Goal: Task Accomplishment & Management: Use online tool/utility

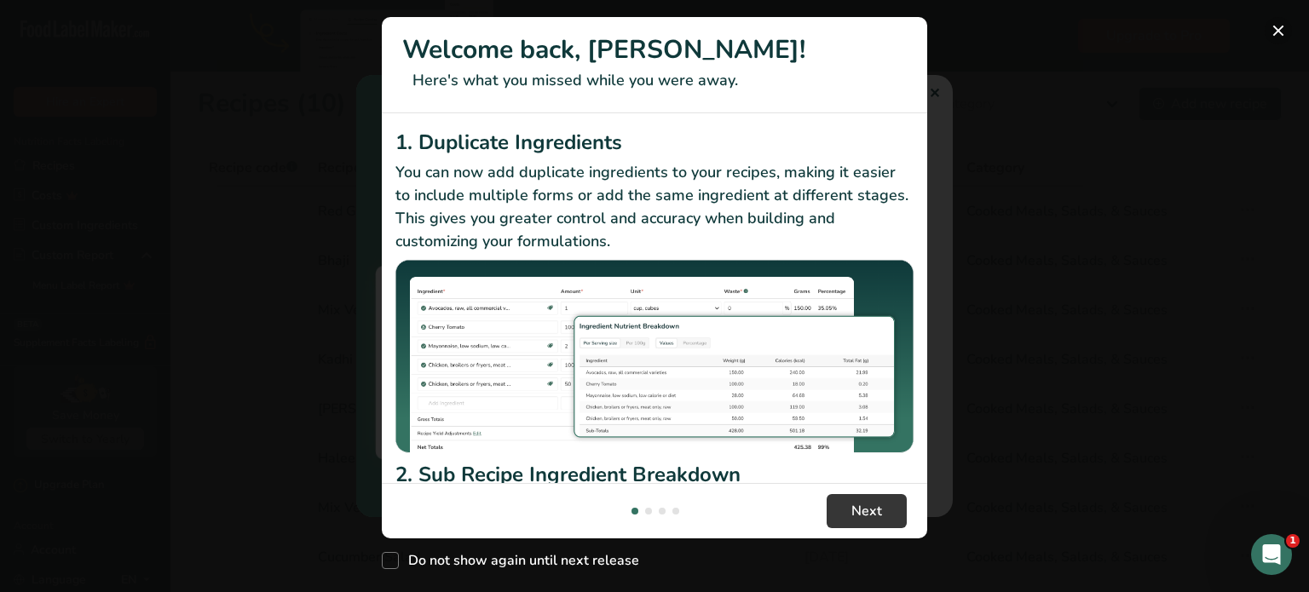
click at [1272, 25] on button "New Features" at bounding box center [1278, 30] width 27 height 27
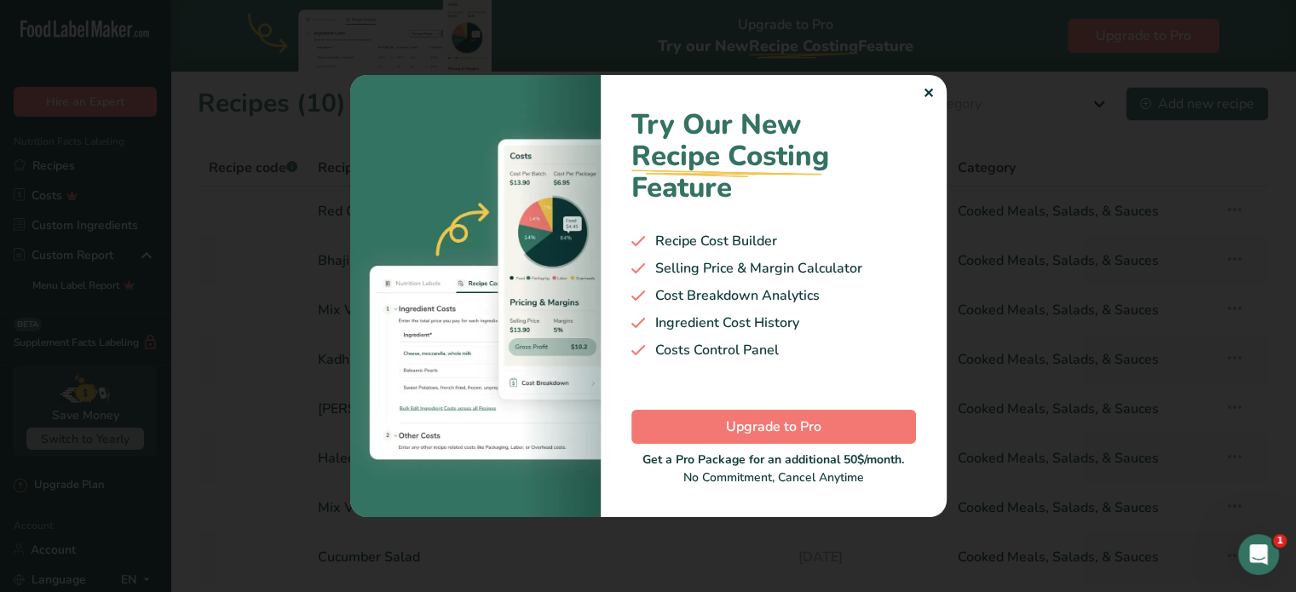
click at [924, 88] on div "✕" at bounding box center [928, 94] width 11 height 20
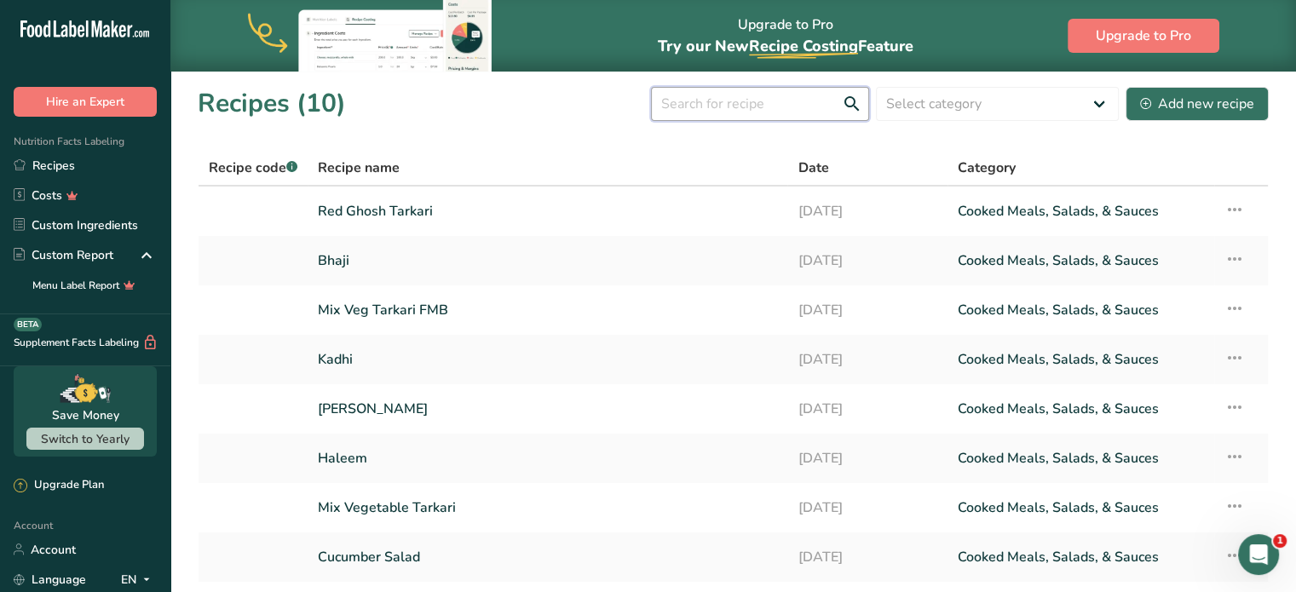
click at [793, 112] on input "text" at bounding box center [760, 104] width 218 height 34
click at [549, 441] on link "Haleem" at bounding box center [547, 459] width 459 height 36
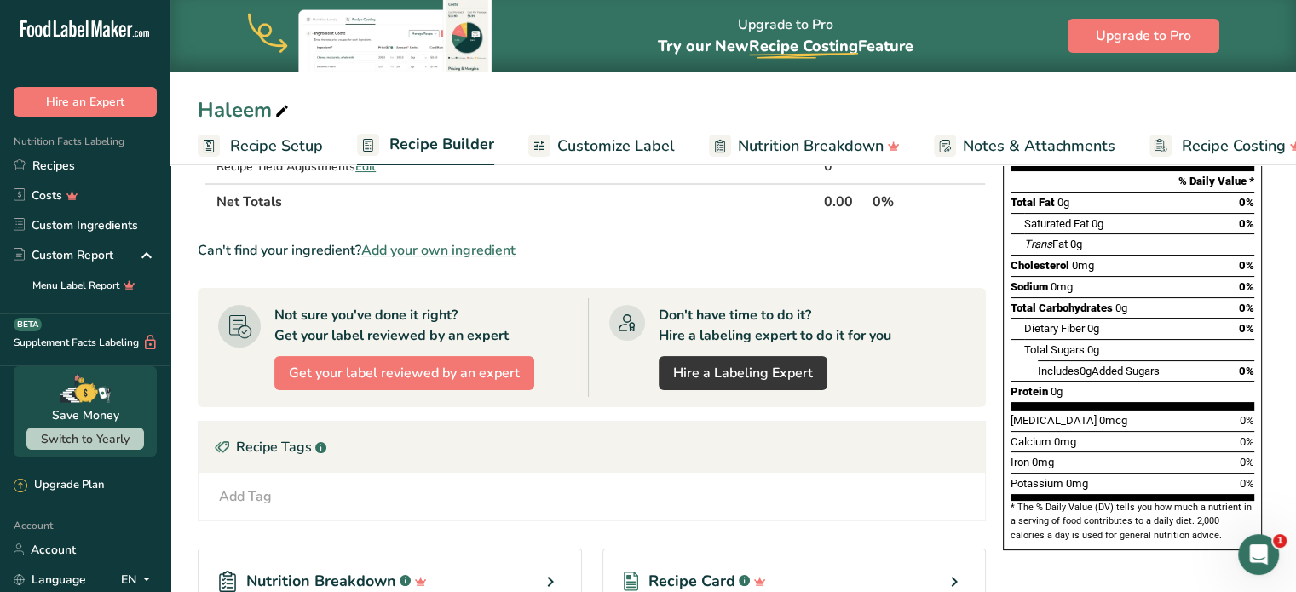
scroll to position [255, 0]
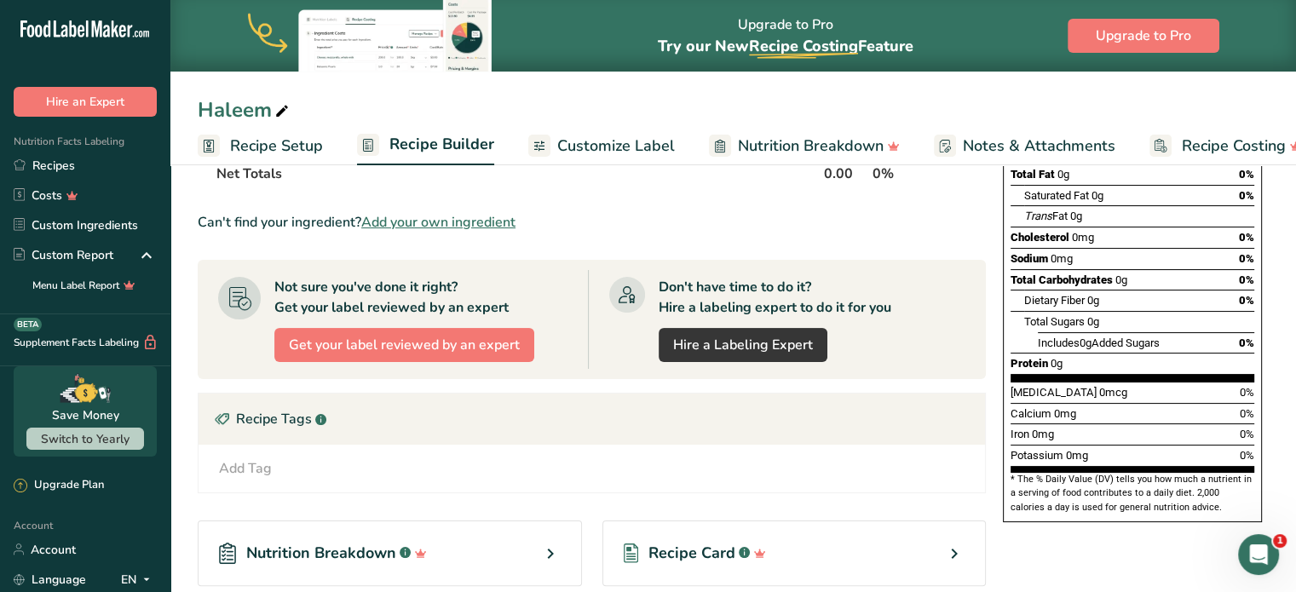
click at [720, 426] on div "Recipe Tags .a-a{fill:#347362;}.b-a{fill:#fff;}" at bounding box center [592, 419] width 787 height 51
click at [810, 208] on section "Ingredient * Amount * Unit * Waste * .a-a{fill:#347362;}.b-a{fill:#fff;} Grams …" at bounding box center [592, 353] width 788 height 707
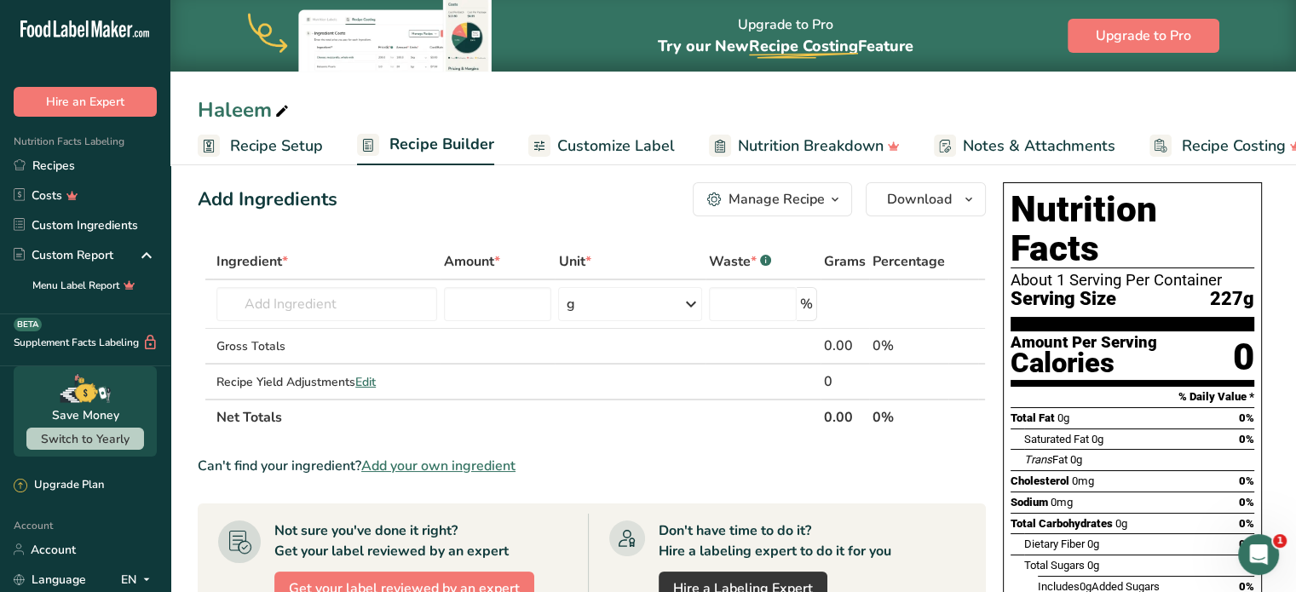
scroll to position [0, 0]
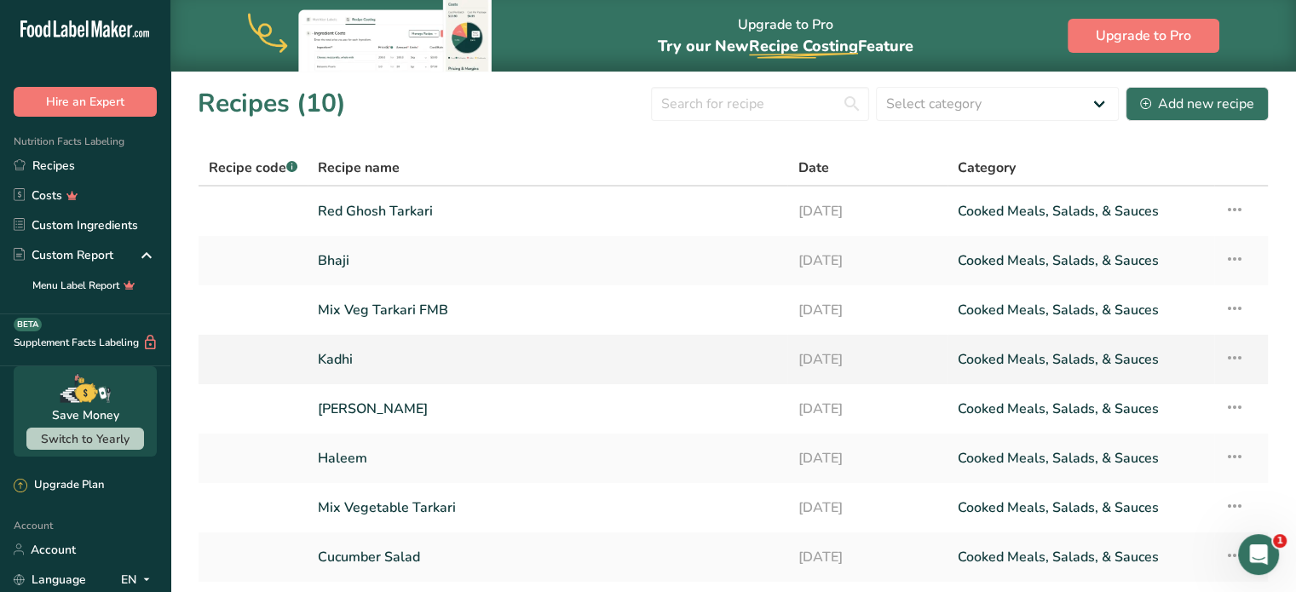
click at [496, 350] on link "Kadhi" at bounding box center [547, 360] width 459 height 36
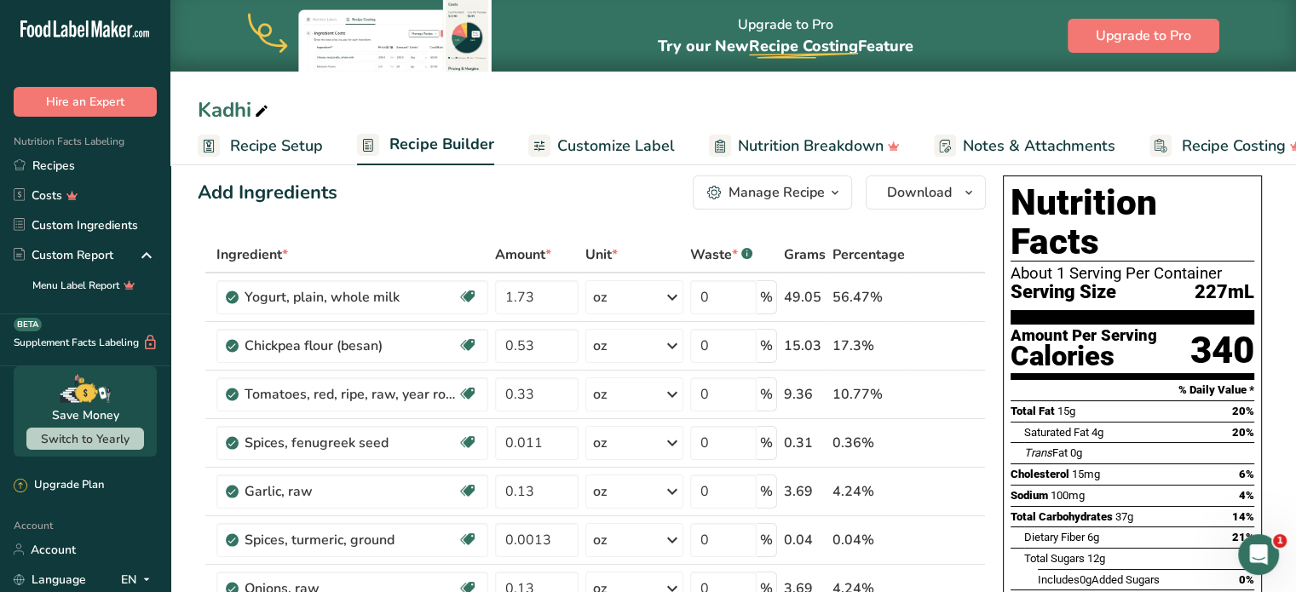
scroll to position [14, 0]
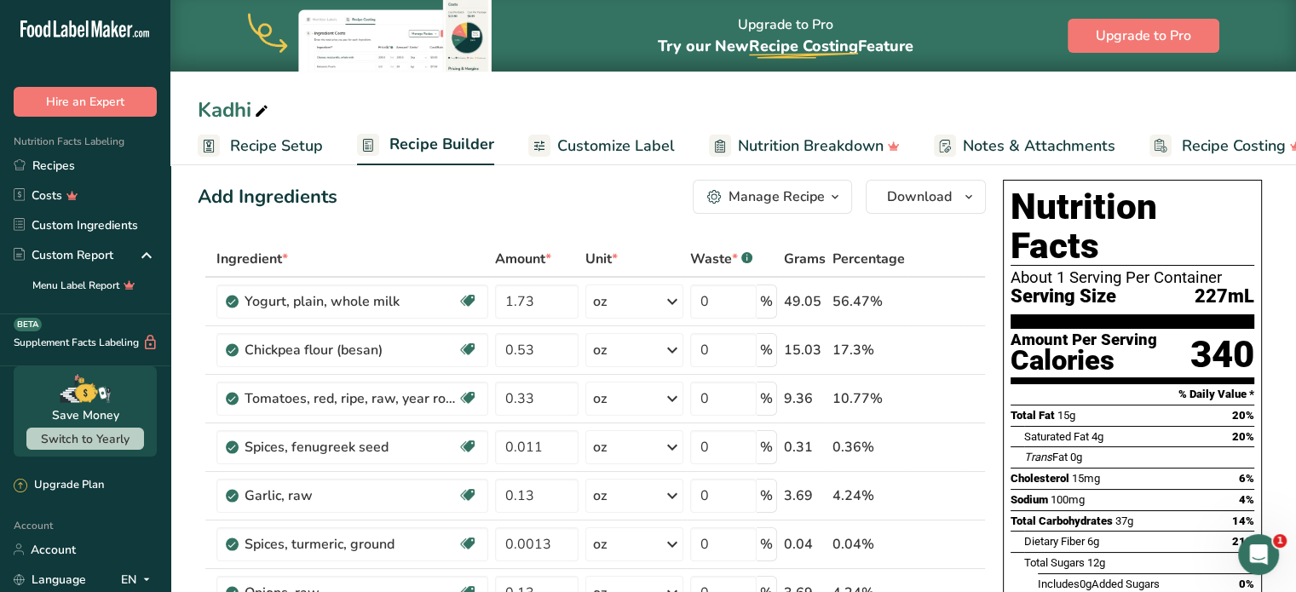
click at [258, 159] on link "Recipe Setup" at bounding box center [260, 146] width 125 height 38
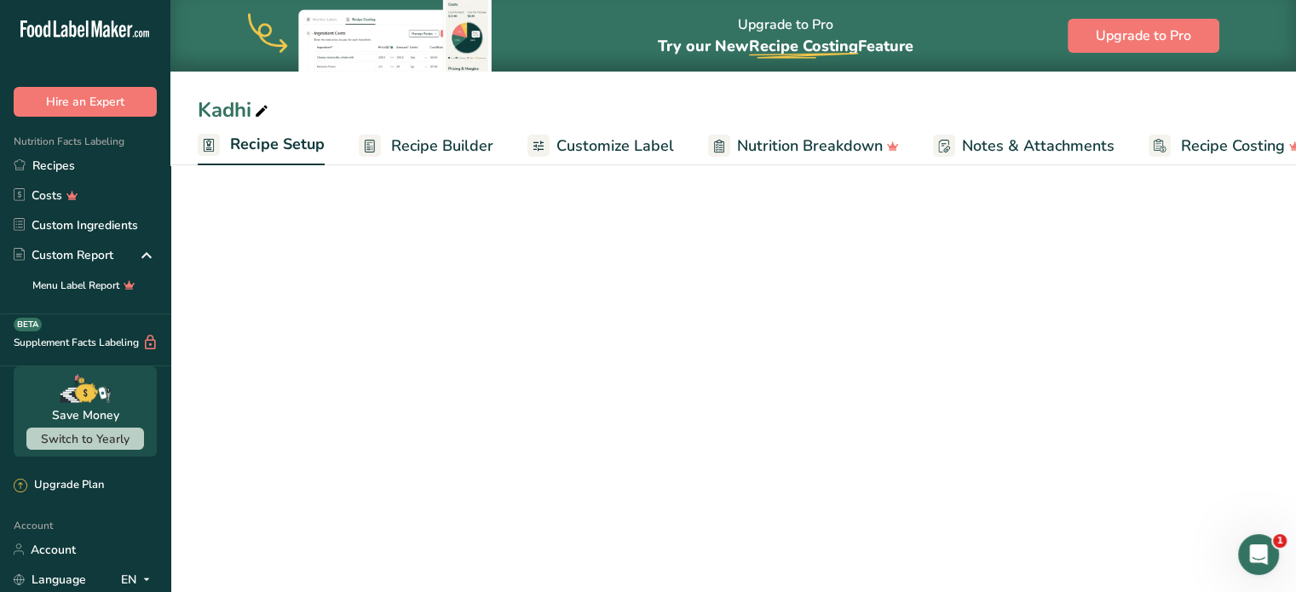
scroll to position [0, 6]
select select "5"
select select "22"
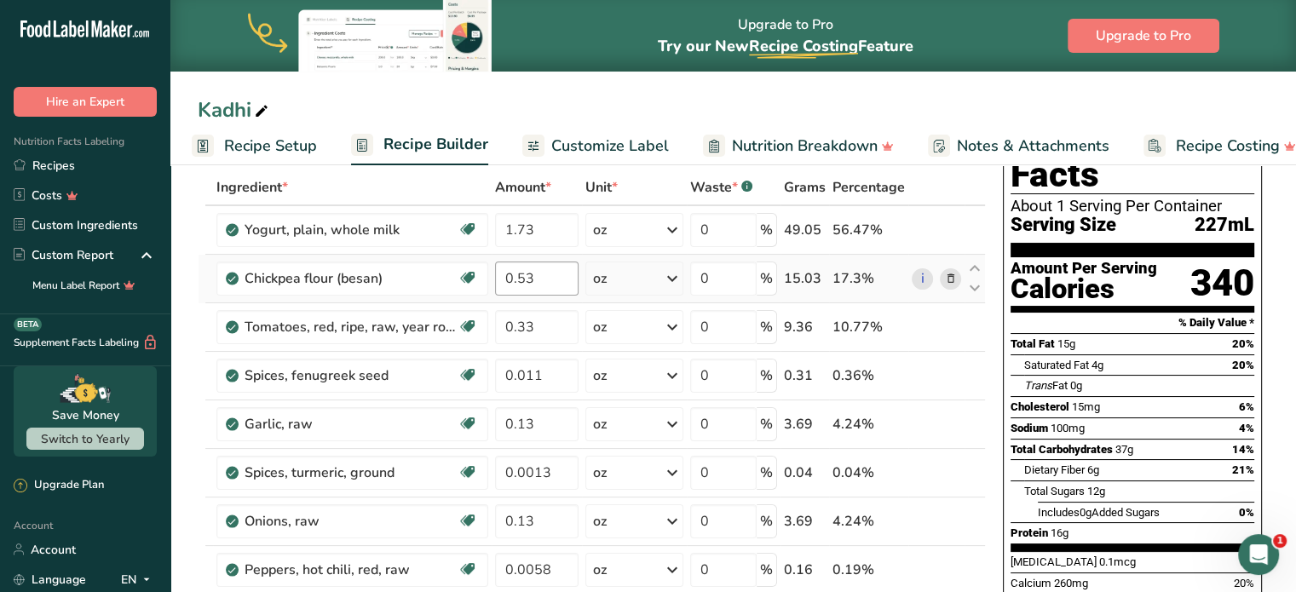
scroll to position [85, 0]
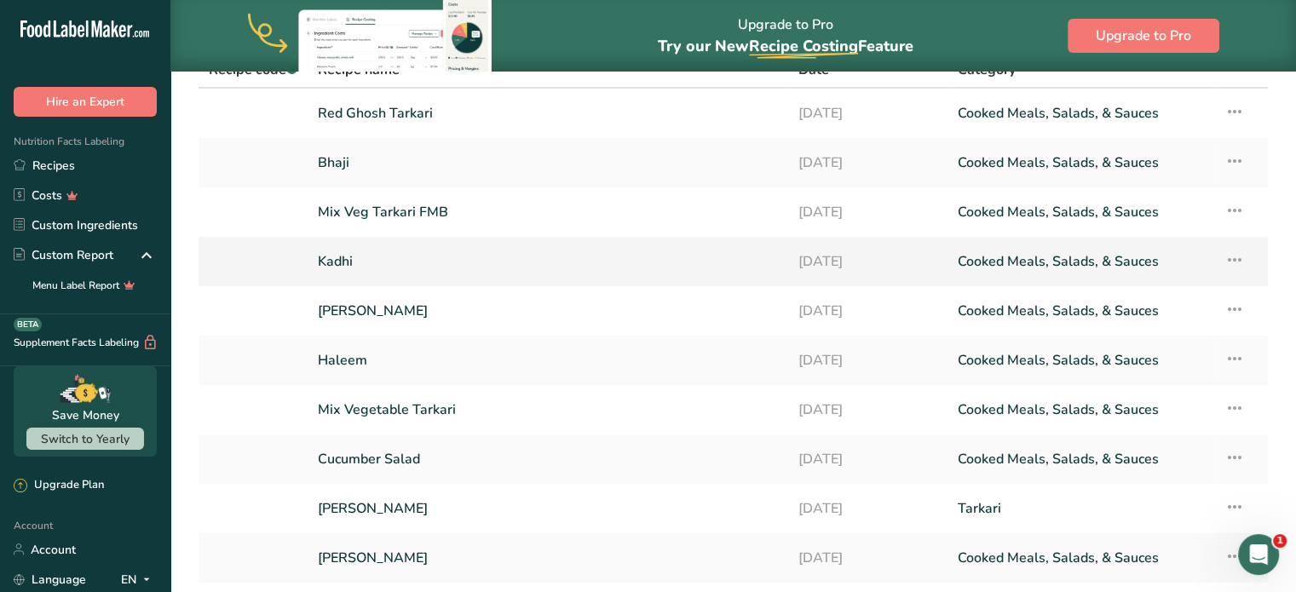
scroll to position [225, 0]
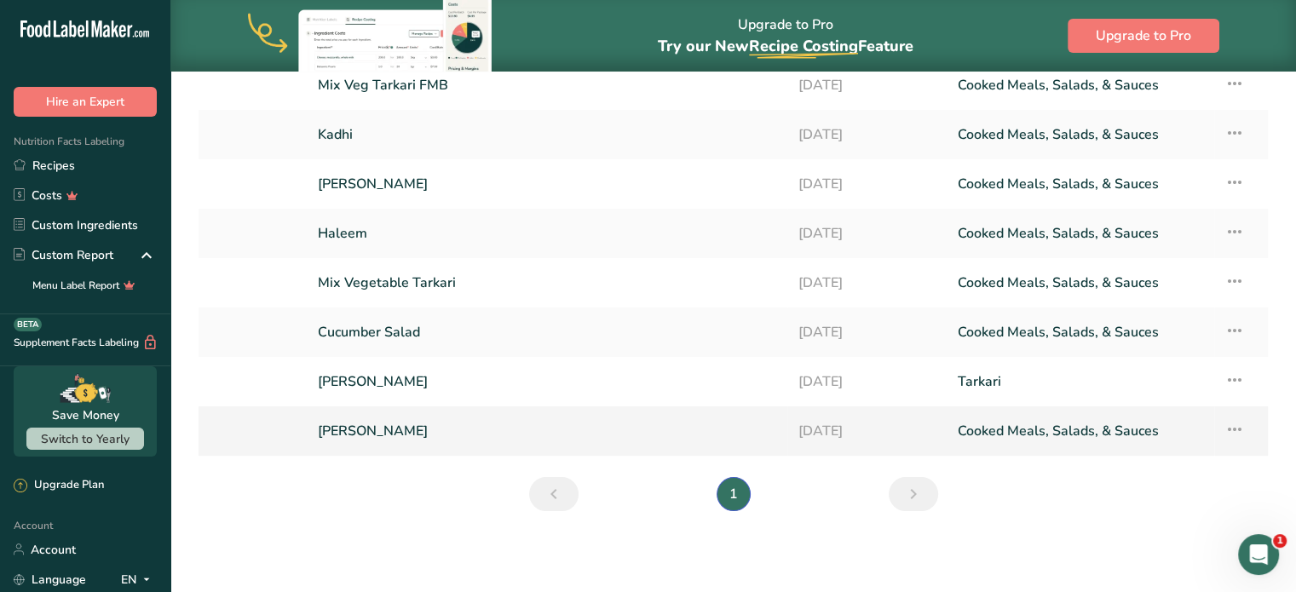
click at [667, 438] on link "[PERSON_NAME]" at bounding box center [547, 431] width 459 height 36
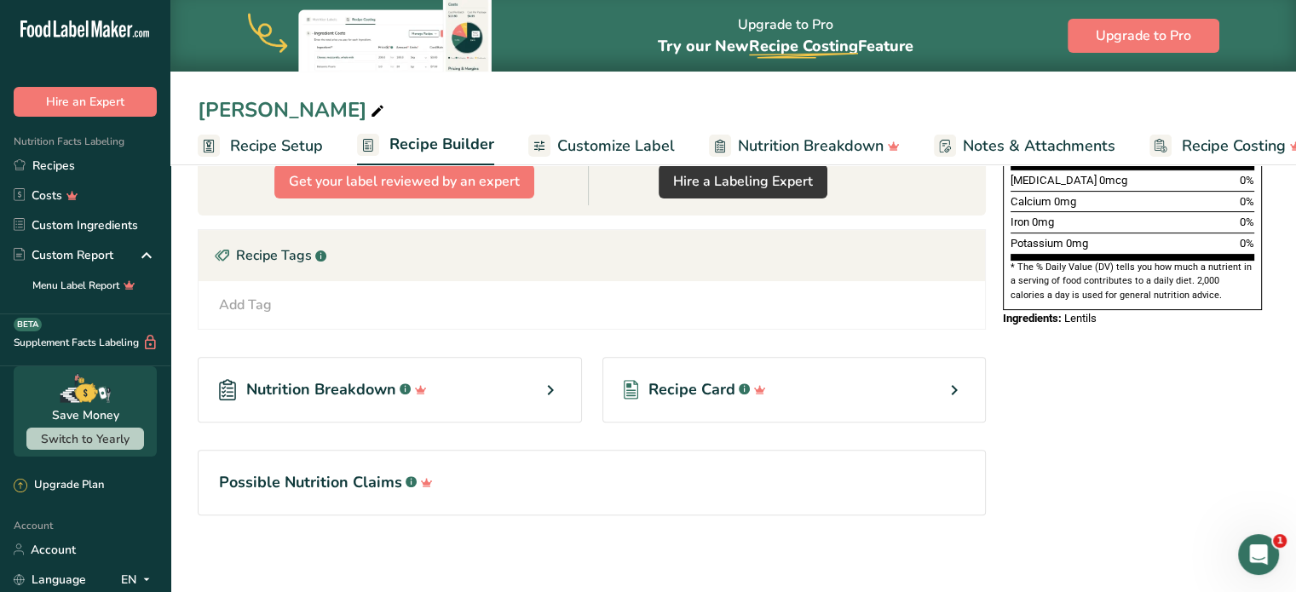
scroll to position [469, 0]
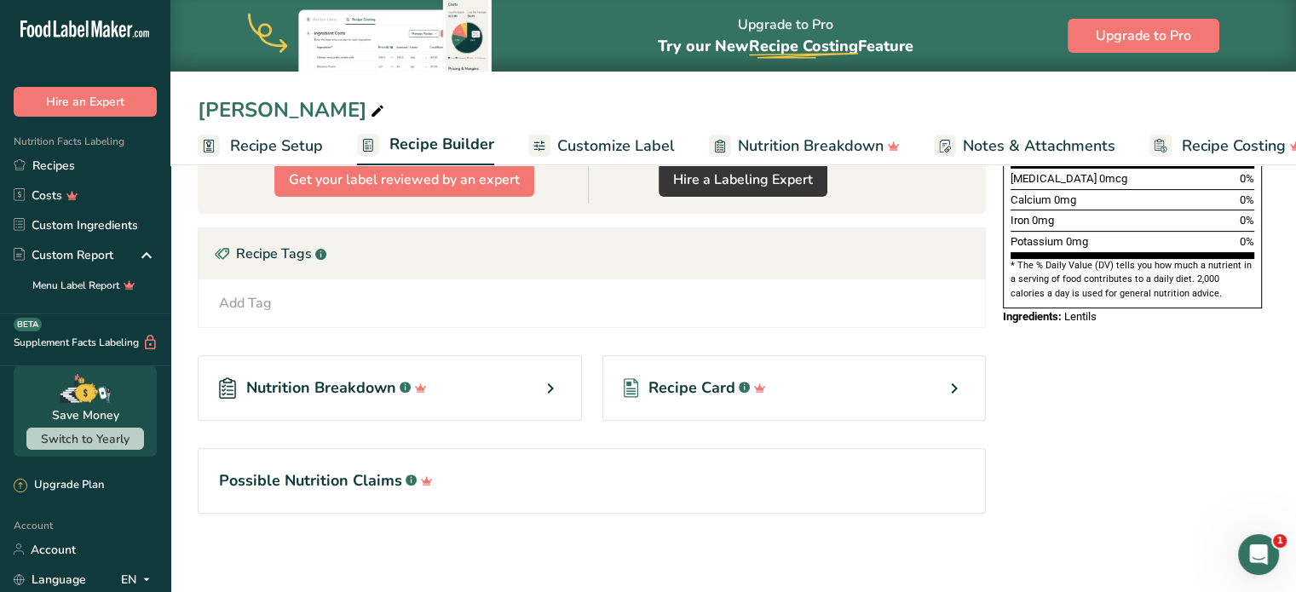
click at [617, 141] on span "Customize Label" at bounding box center [616, 146] width 118 height 23
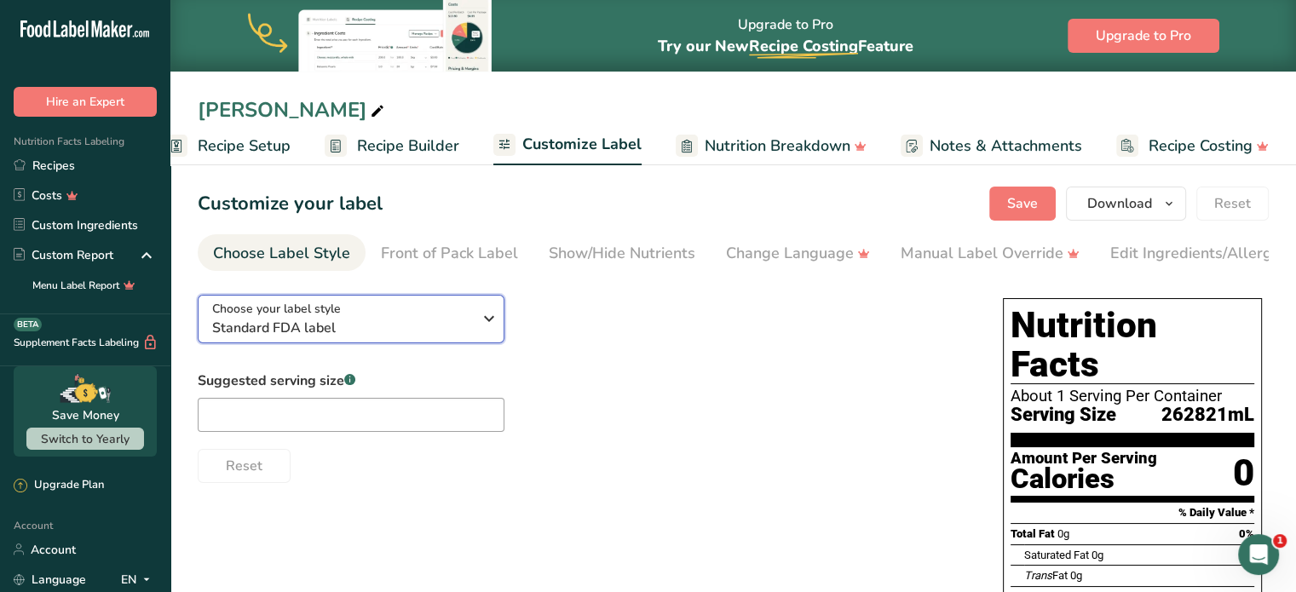
click at [484, 330] on icon "button" at bounding box center [489, 318] width 20 height 31
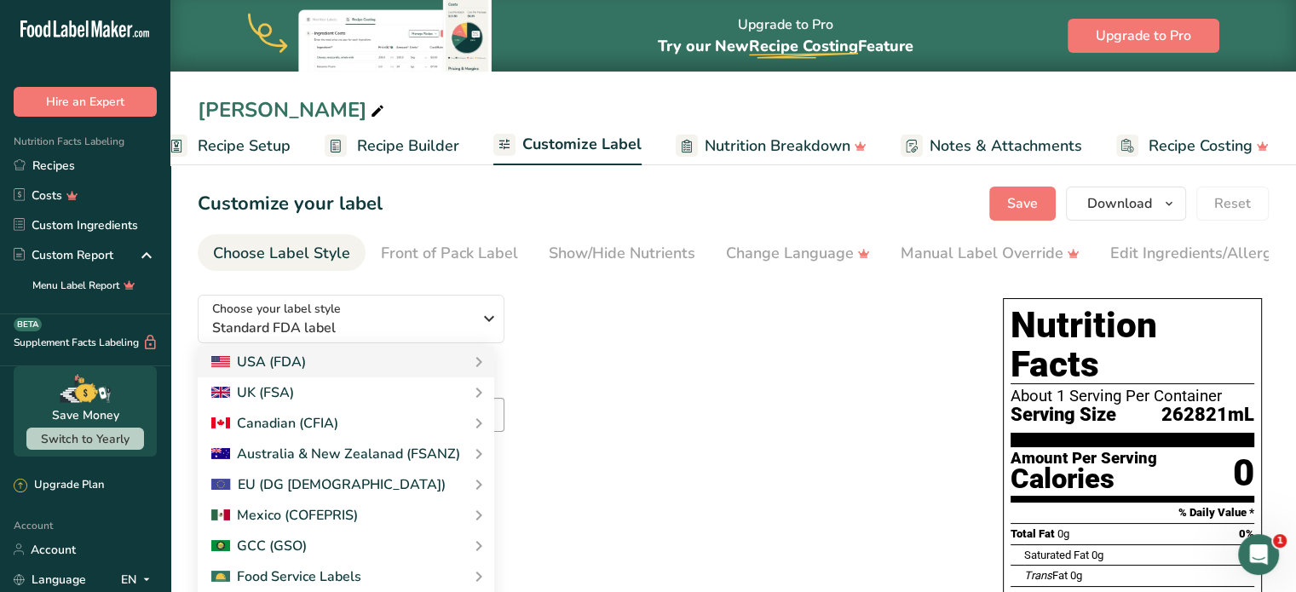
click at [582, 343] on div "Choose your label style Standard FDA label USA (FDA) Standard FDA label Tabular…" at bounding box center [583, 382] width 771 height 202
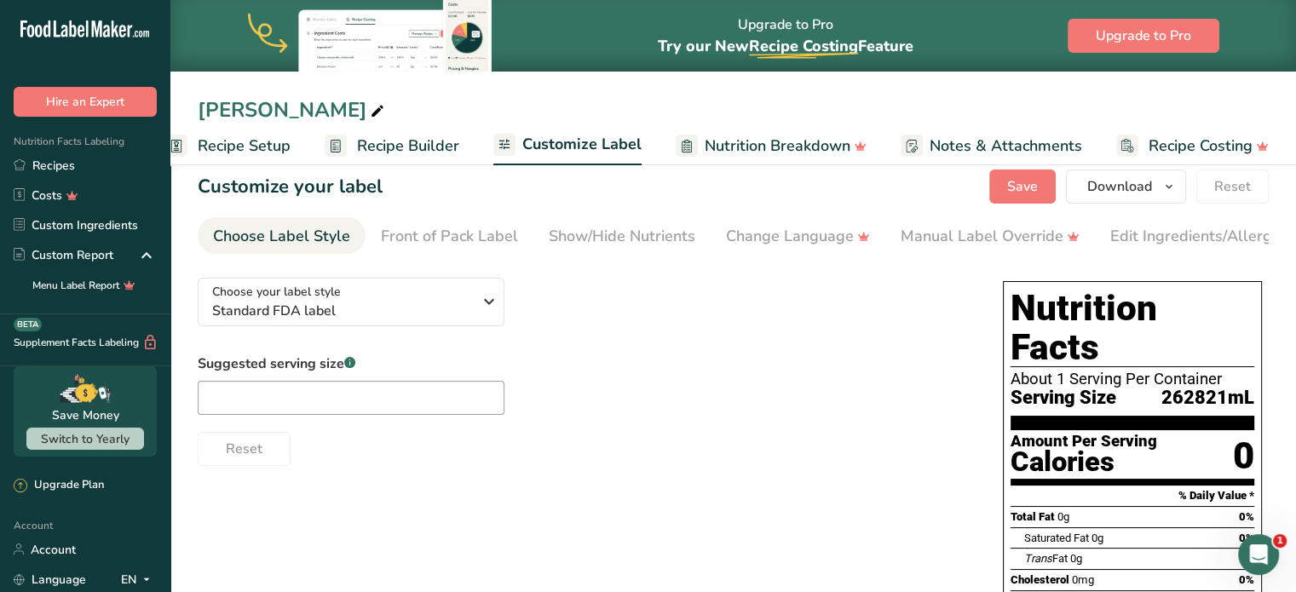
scroll to position [20, 0]
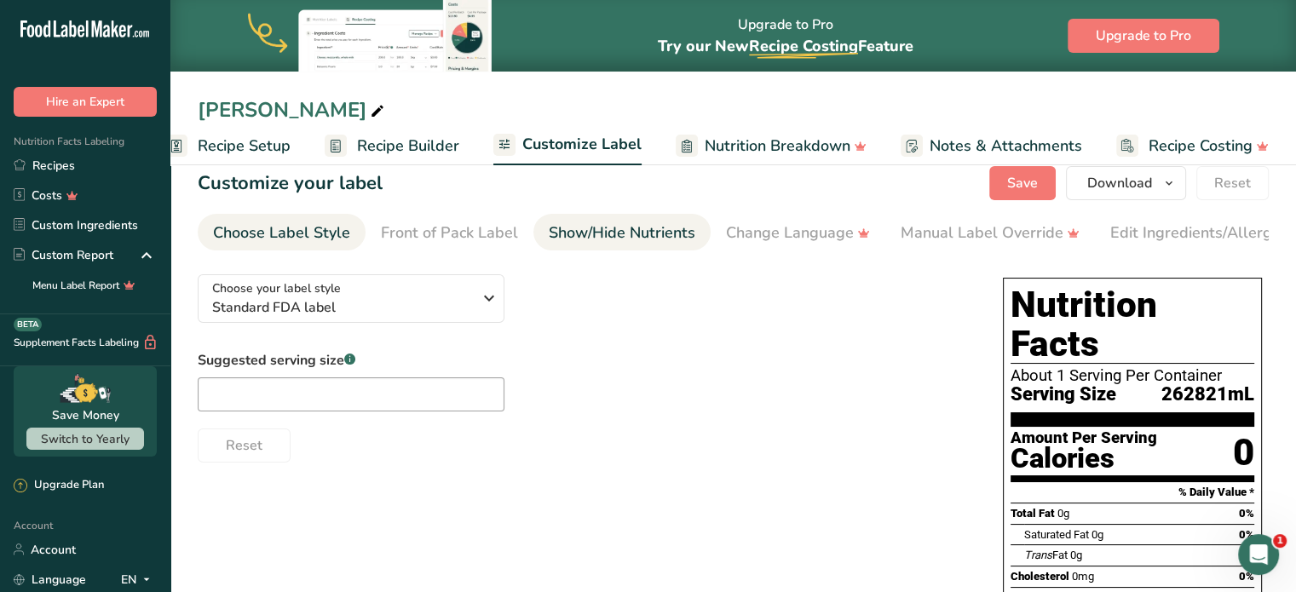
click at [591, 243] on div "Show/Hide Nutrients" at bounding box center [622, 233] width 147 height 23
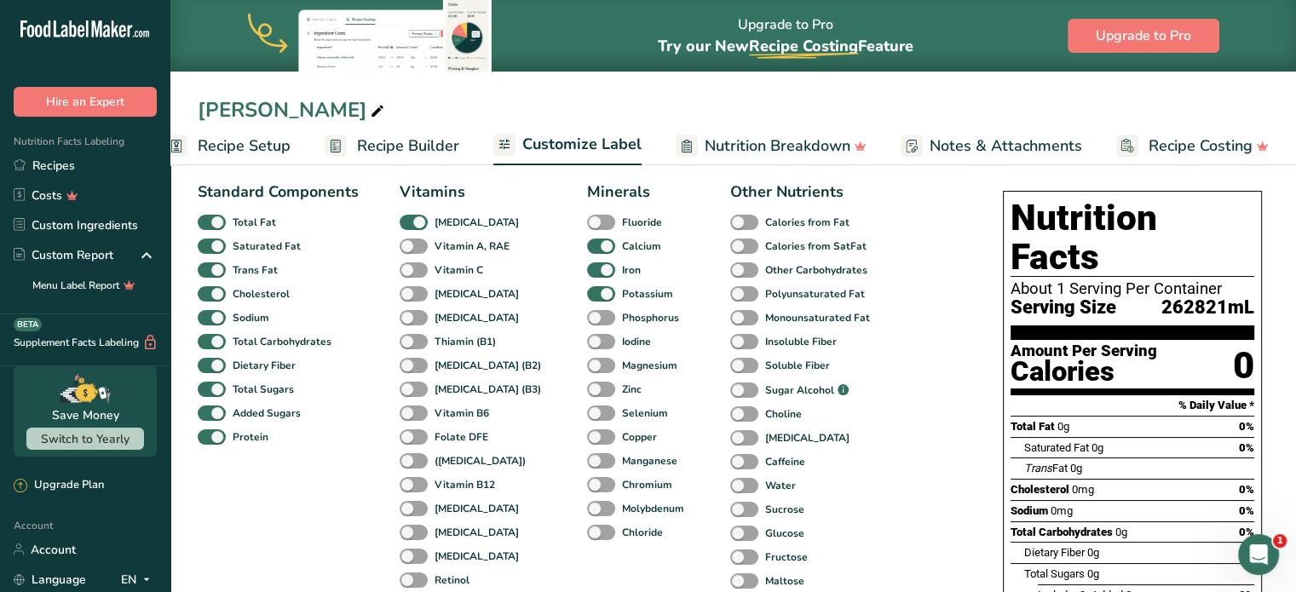
scroll to position [106, 0]
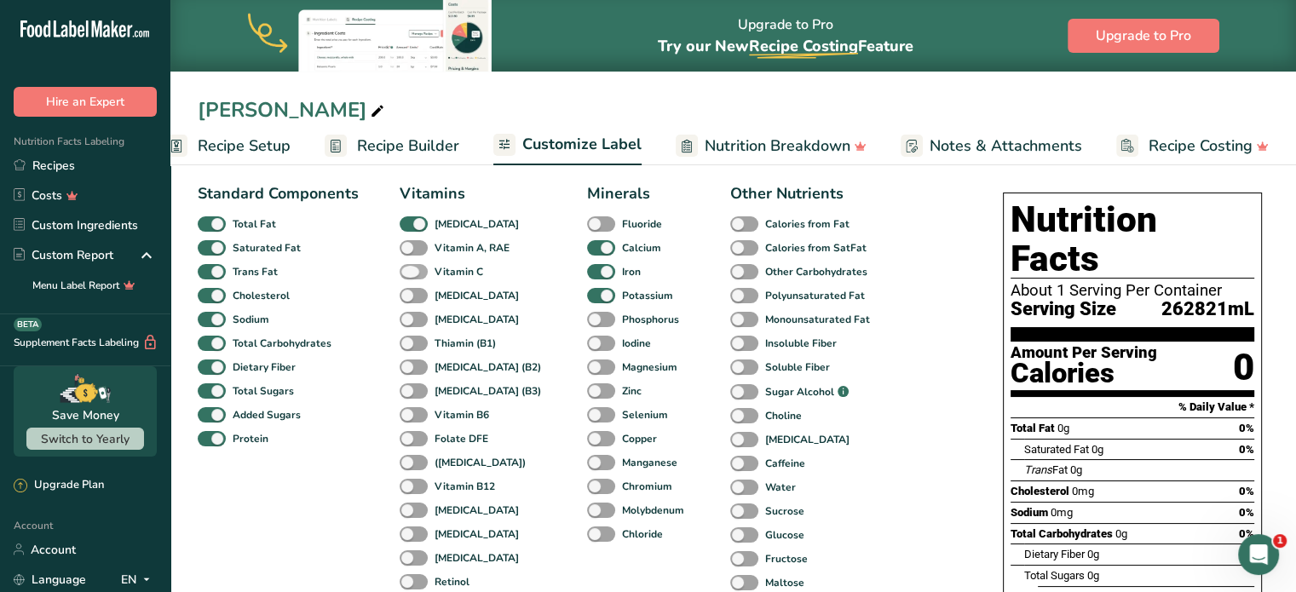
click at [408, 280] on span at bounding box center [414, 272] width 28 height 16
click at [408, 277] on input "Vitamin C" at bounding box center [405, 271] width 11 height 11
checkbox input "true"
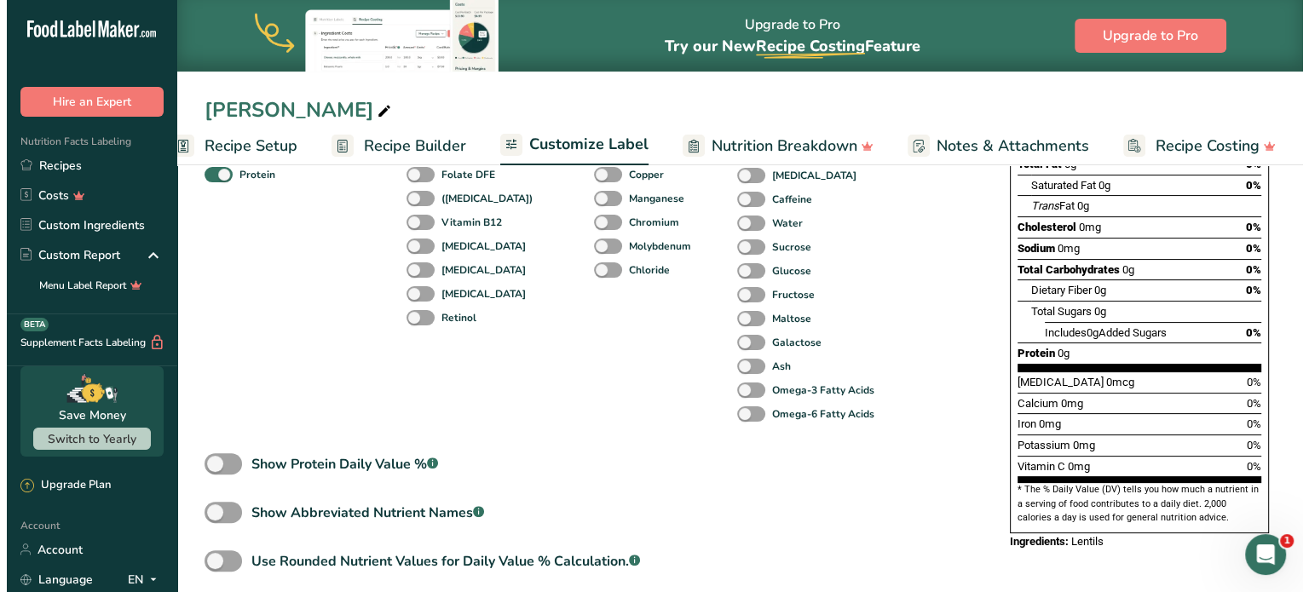
scroll to position [436, 0]
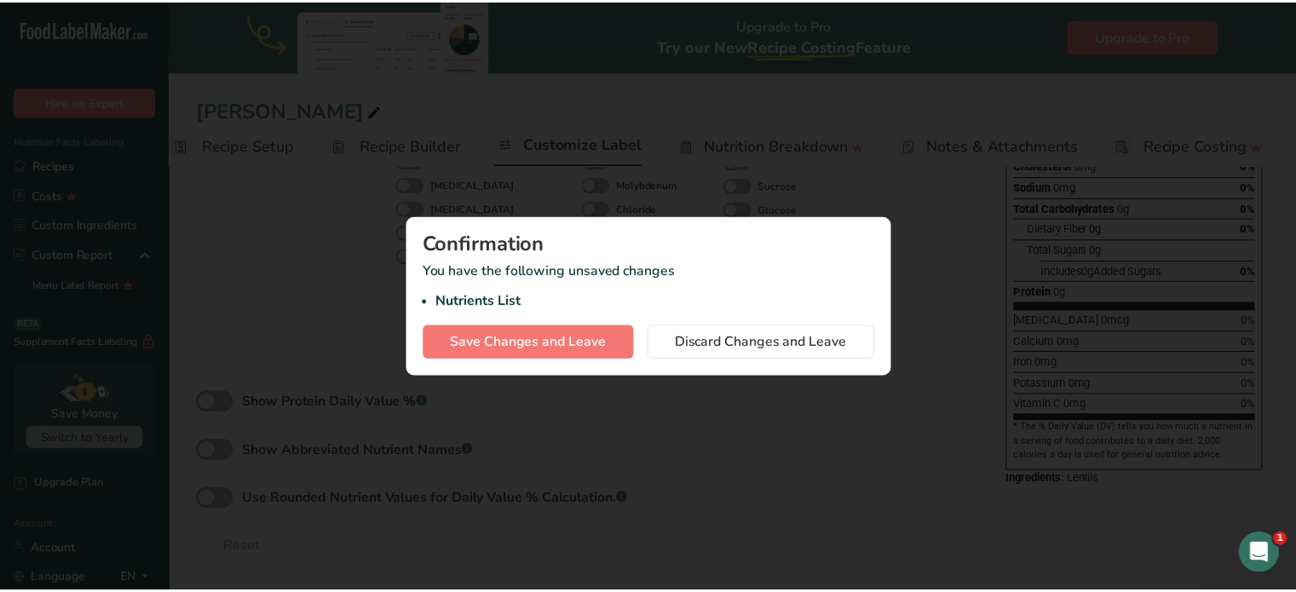
scroll to position [0, 20]
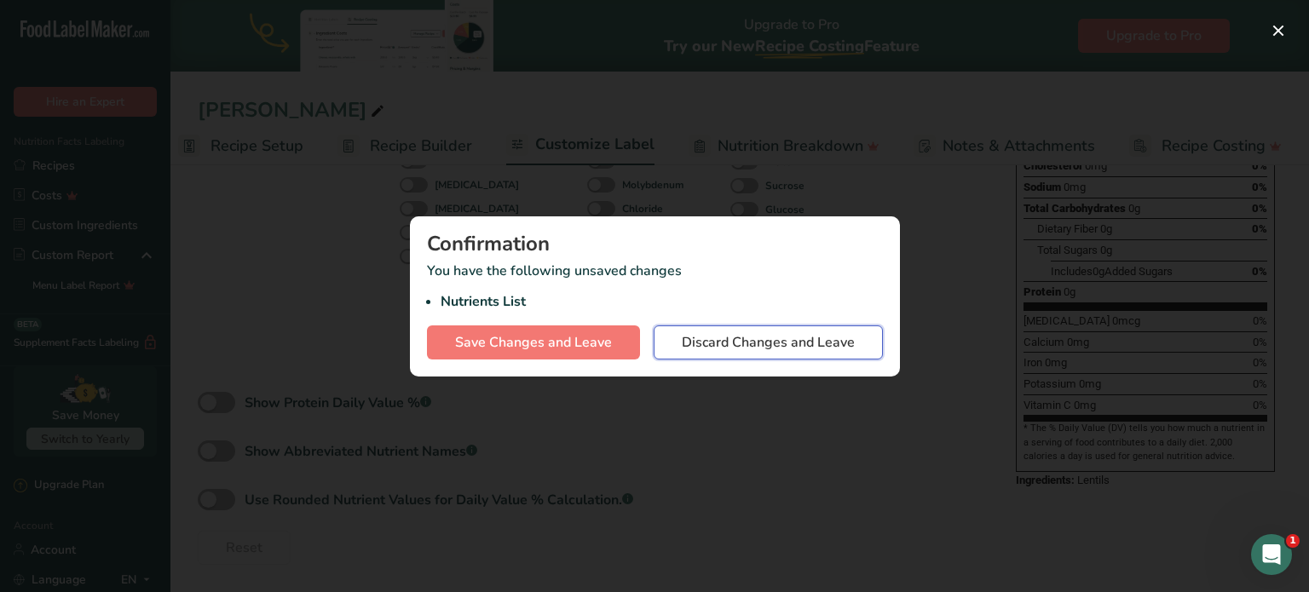
click at [770, 347] on span "Discard Changes and Leave" at bounding box center [768, 342] width 173 height 20
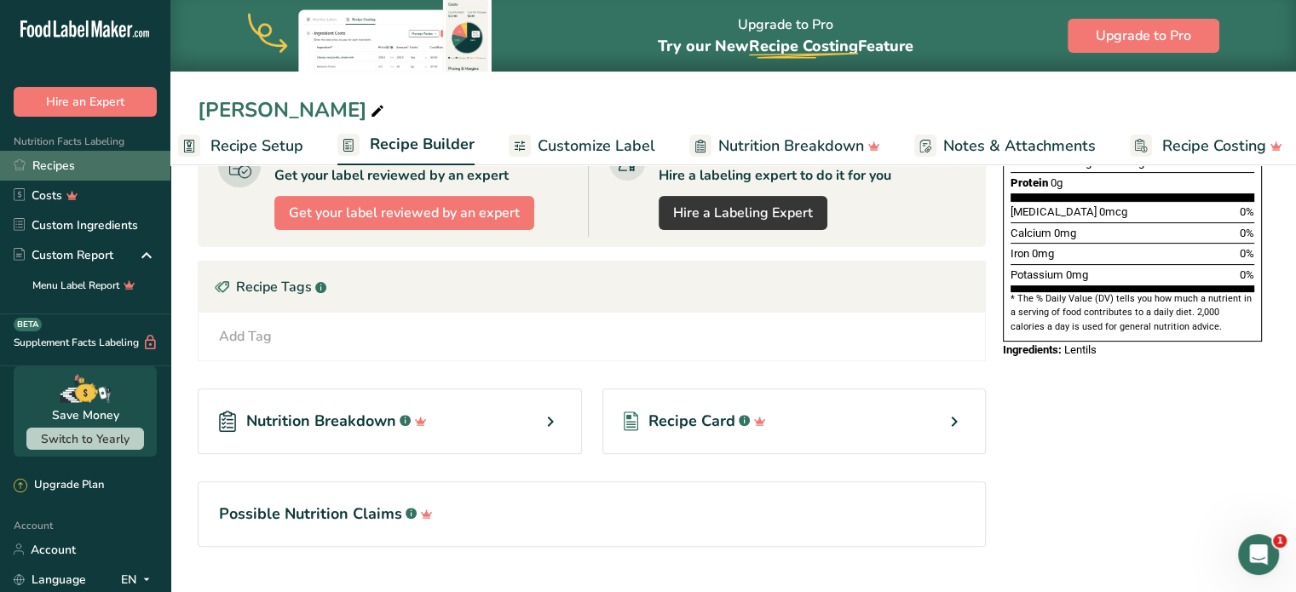
click at [66, 172] on link "Recipes" at bounding box center [85, 166] width 170 height 30
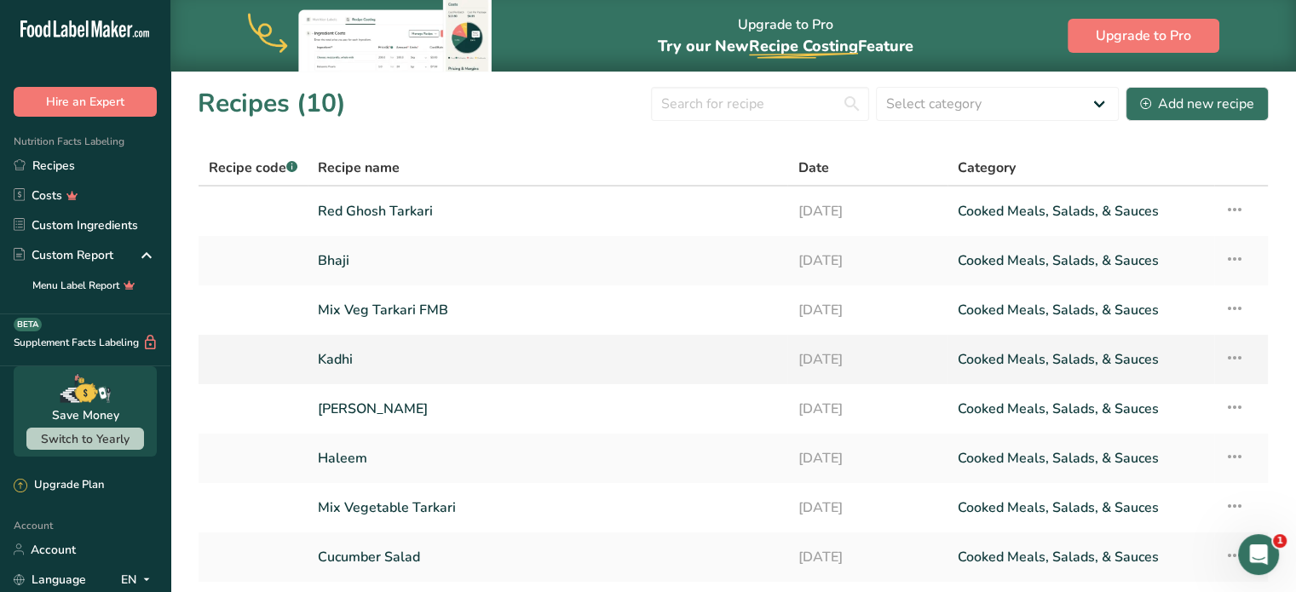
click at [436, 361] on link "Kadhi" at bounding box center [547, 360] width 459 height 36
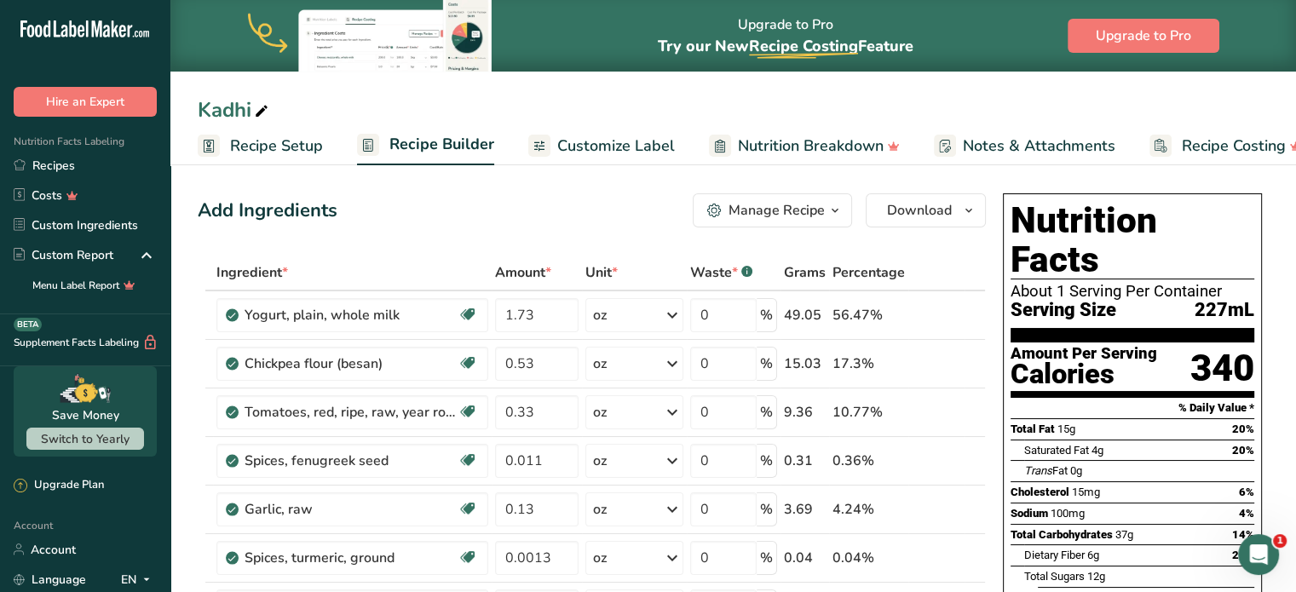
click at [672, 159] on ul "Recipe Setup Recipe Builder Customize Label Nutrition Breakdown Notes & Attachm…" at bounding box center [753, 145] width 1166 height 40
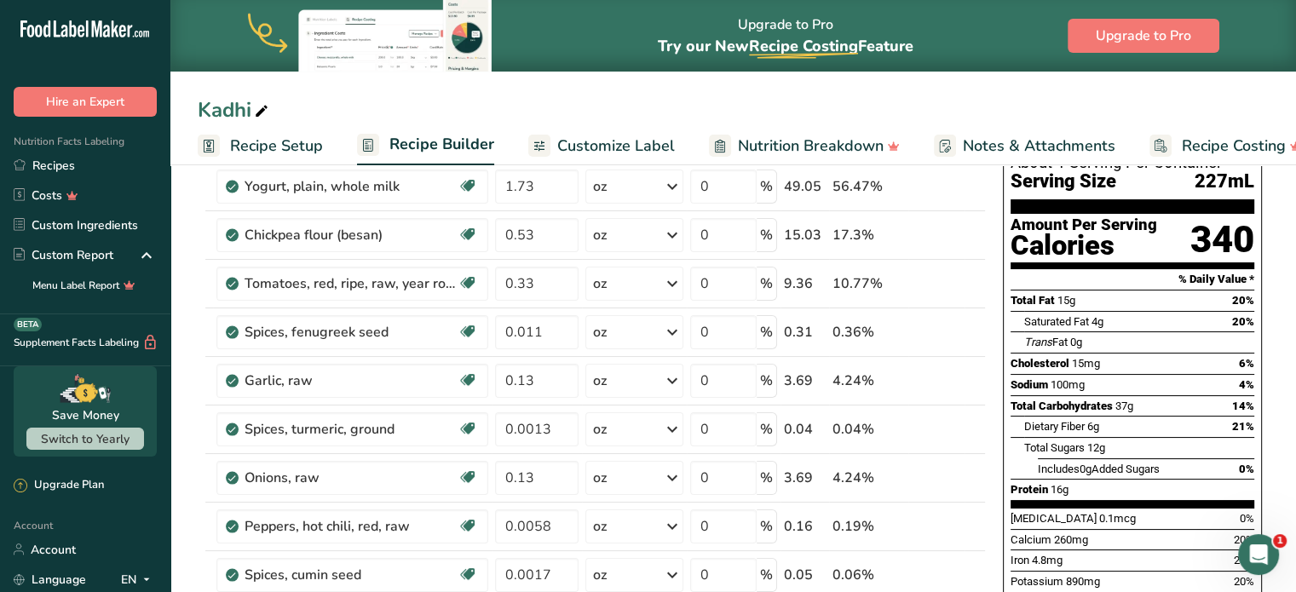
scroll to position [112, 0]
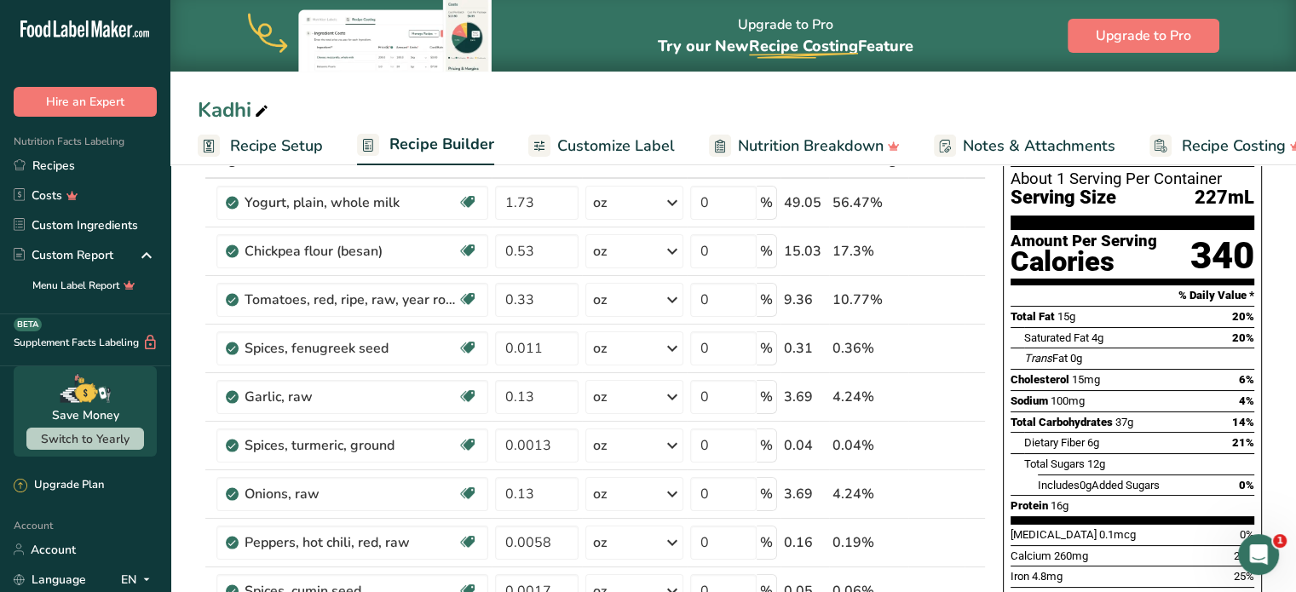
click at [574, 145] on span "Customize Label" at bounding box center [616, 146] width 118 height 23
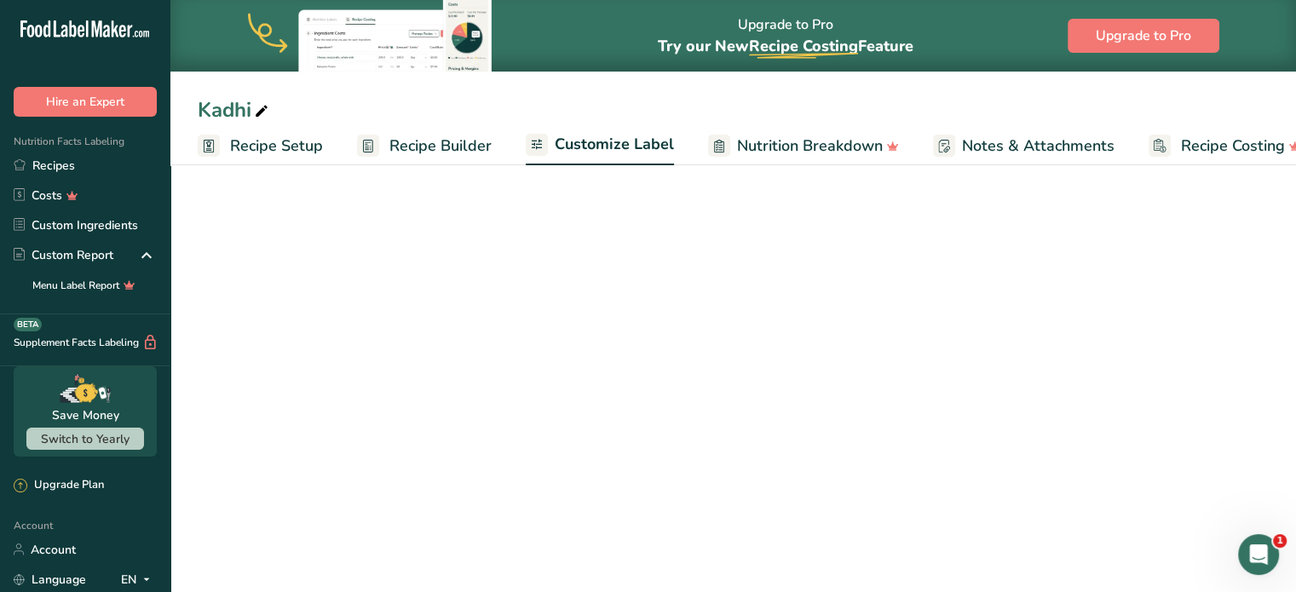
scroll to position [0, 32]
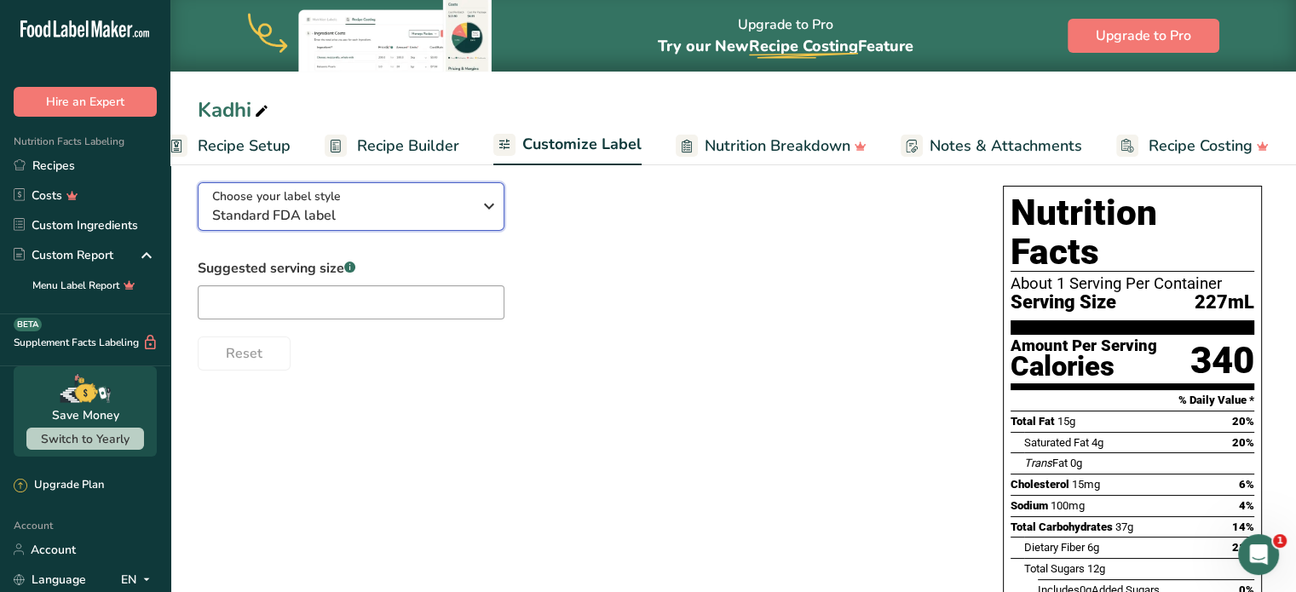
click at [499, 214] on icon "button" at bounding box center [489, 206] width 20 height 31
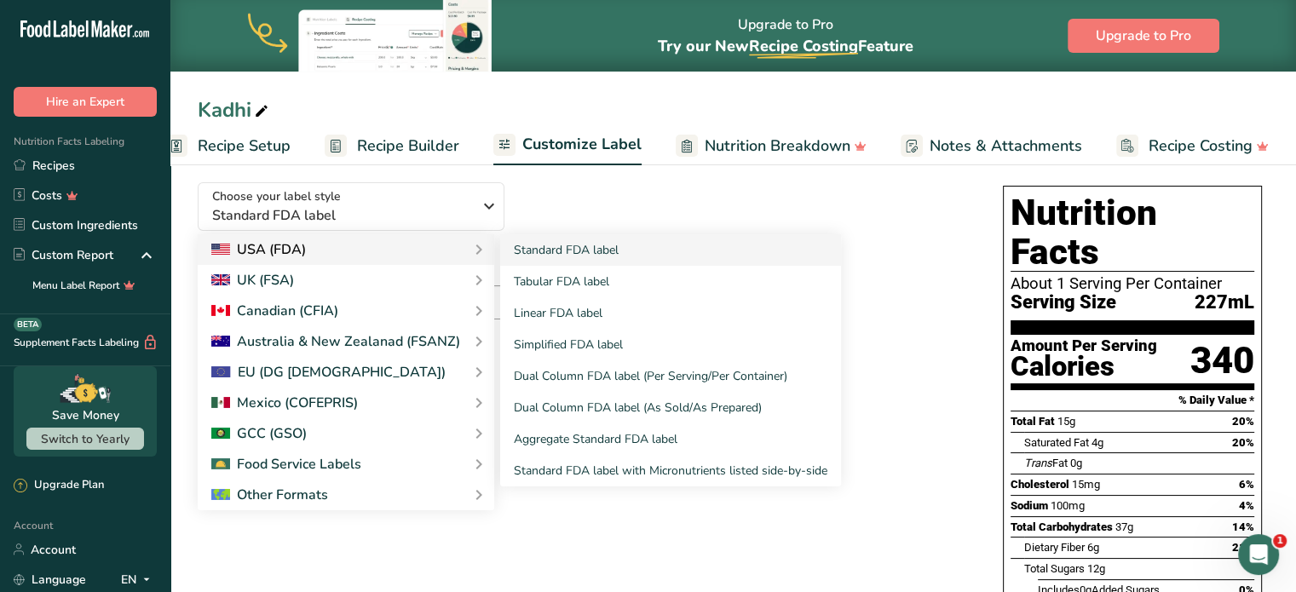
click at [462, 255] on div "USA (FDA)" at bounding box center [345, 249] width 269 height 20
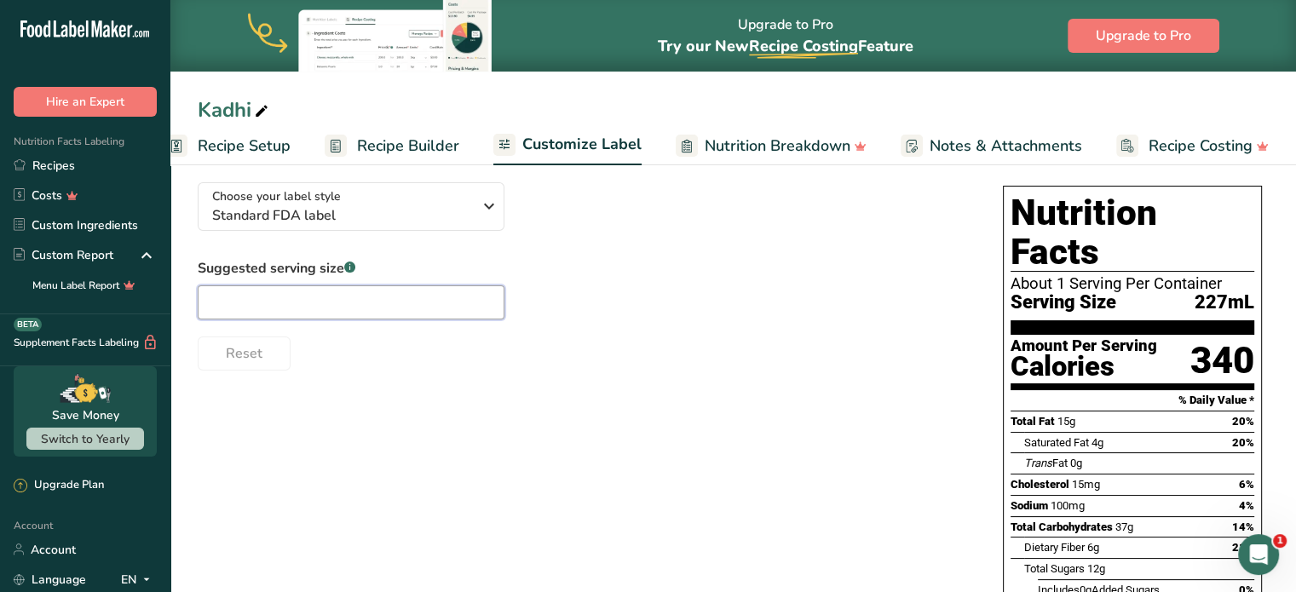
click at [437, 306] on input "text" at bounding box center [351, 303] width 307 height 34
click at [751, 147] on span "Nutrition Breakdown" at bounding box center [778, 146] width 146 height 23
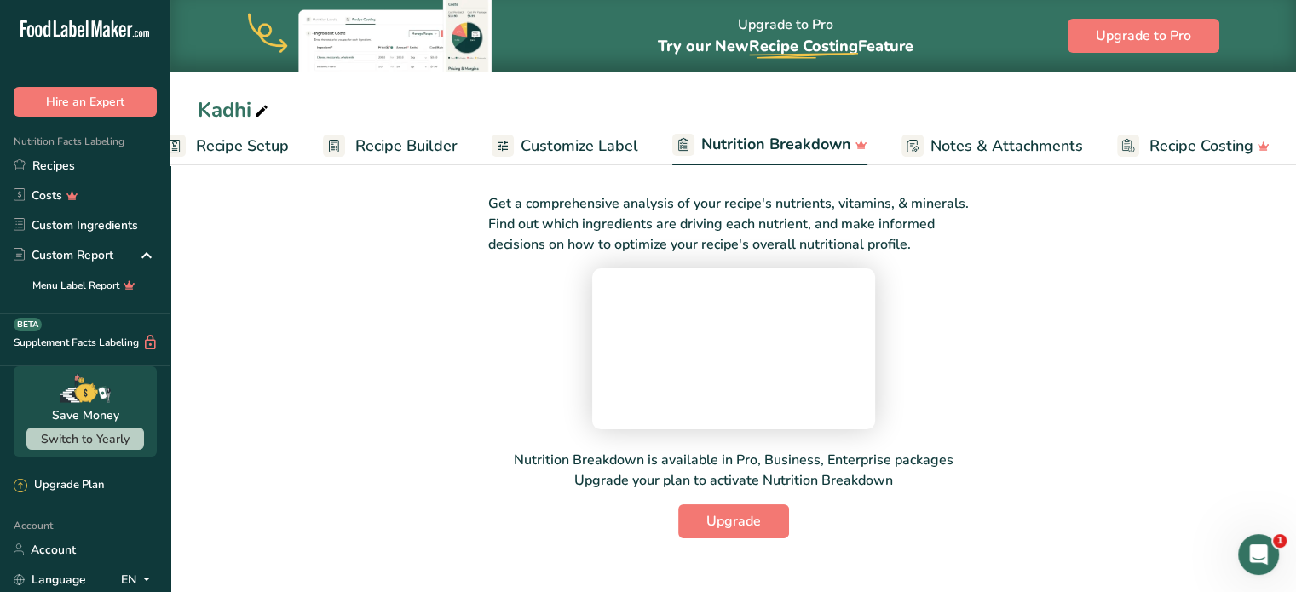
scroll to position [112, 0]
click at [528, 142] on span "Customize Label" at bounding box center [580, 146] width 118 height 23
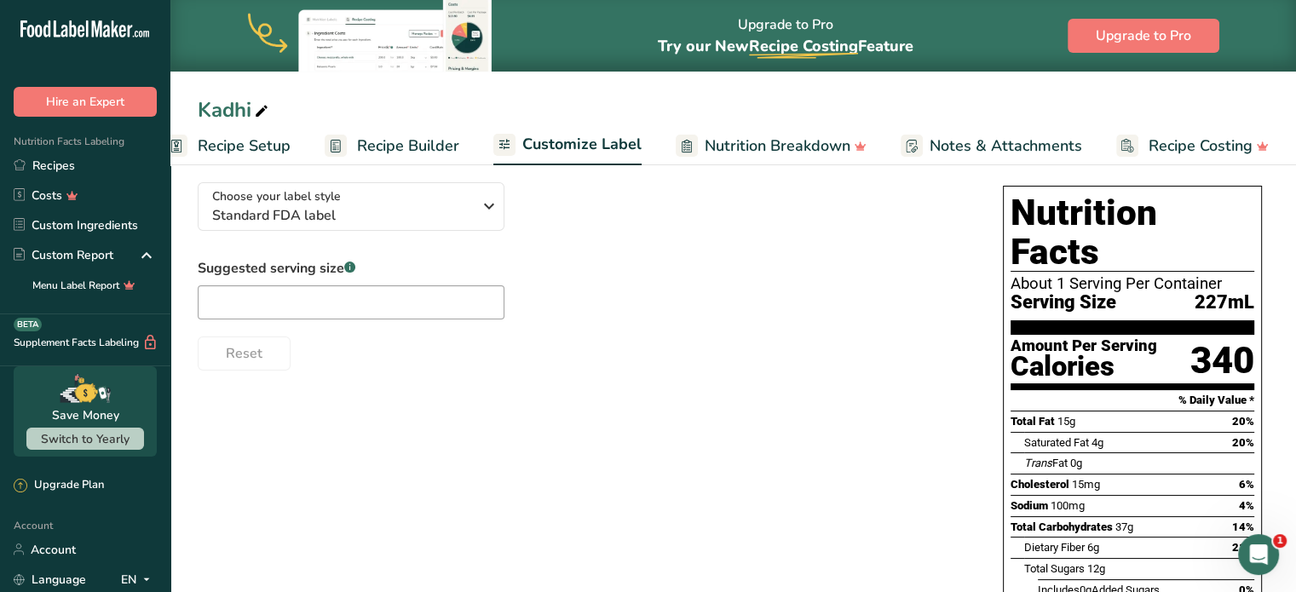
click at [423, 150] on span "Recipe Builder" at bounding box center [408, 146] width 102 height 23
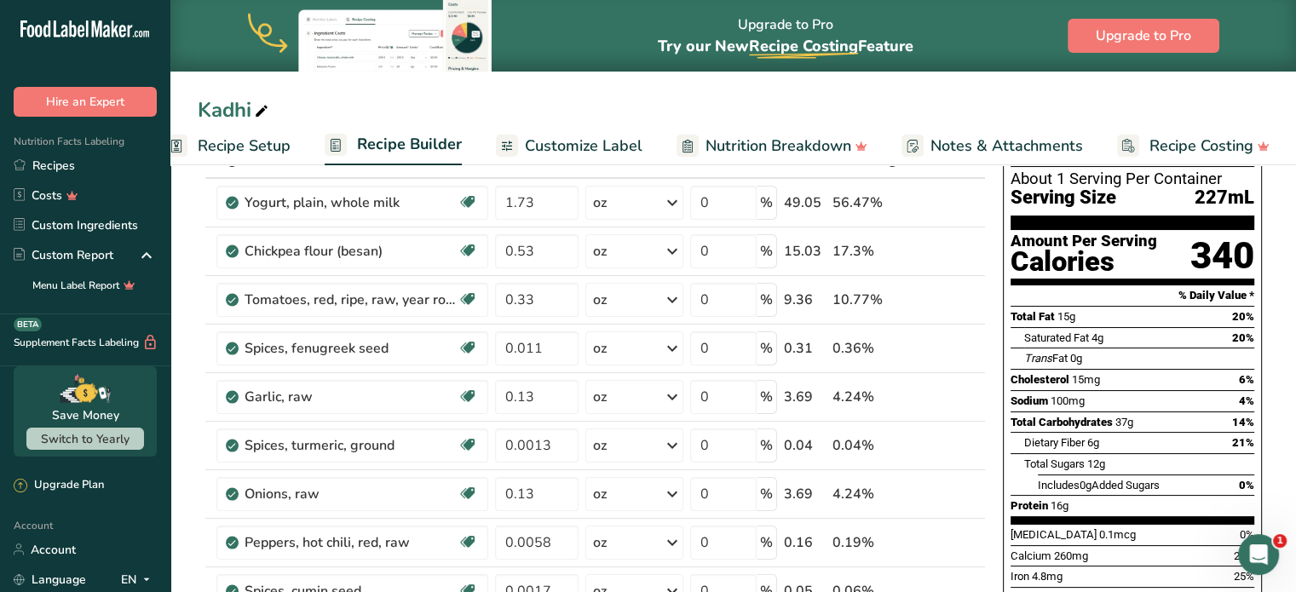
click at [558, 150] on span "Customize Label" at bounding box center [584, 146] width 118 height 23
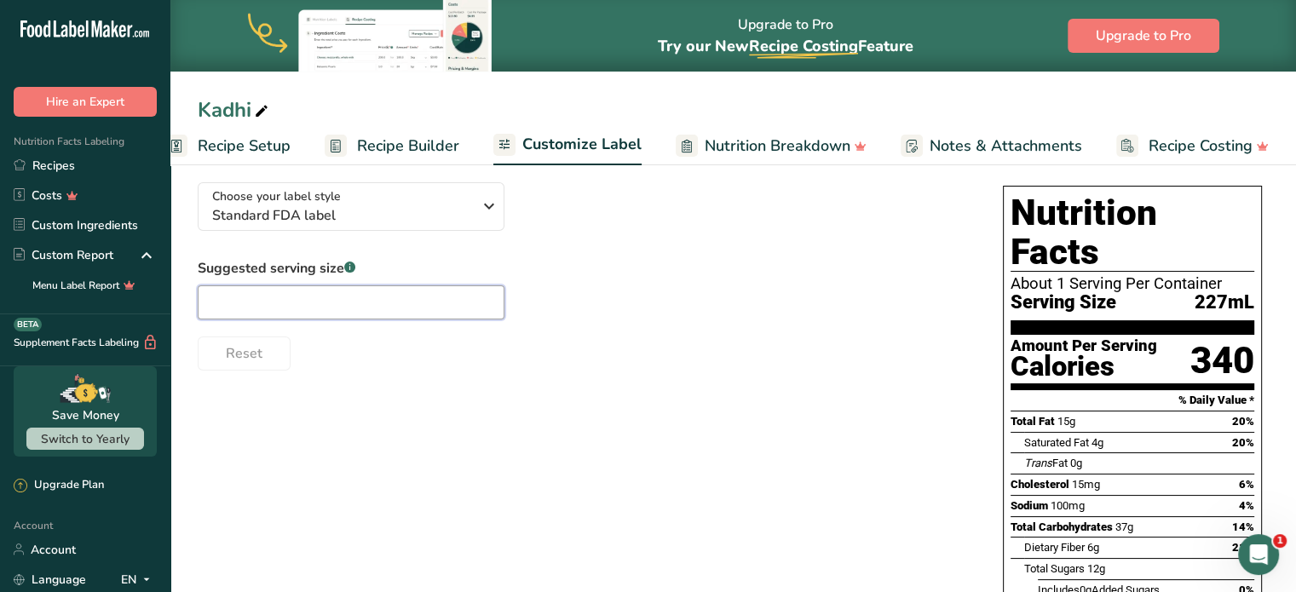
click at [490, 311] on input "text" at bounding box center [351, 303] width 307 height 34
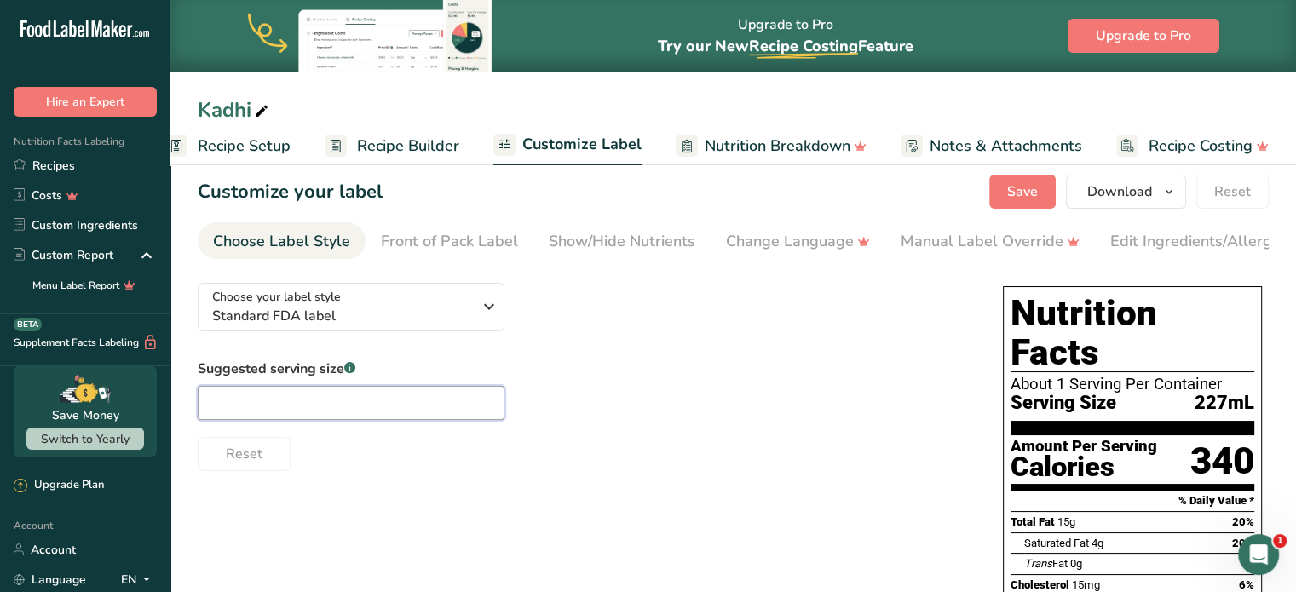
scroll to position [10, 0]
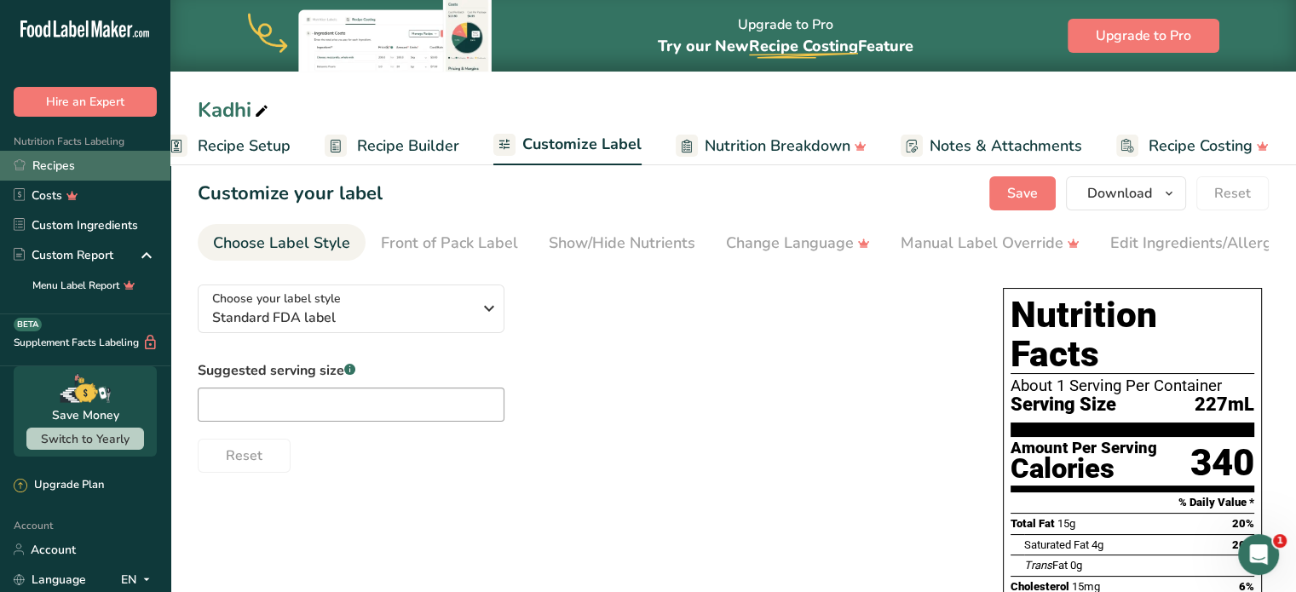
click at [58, 164] on link "Recipes" at bounding box center [85, 166] width 170 height 30
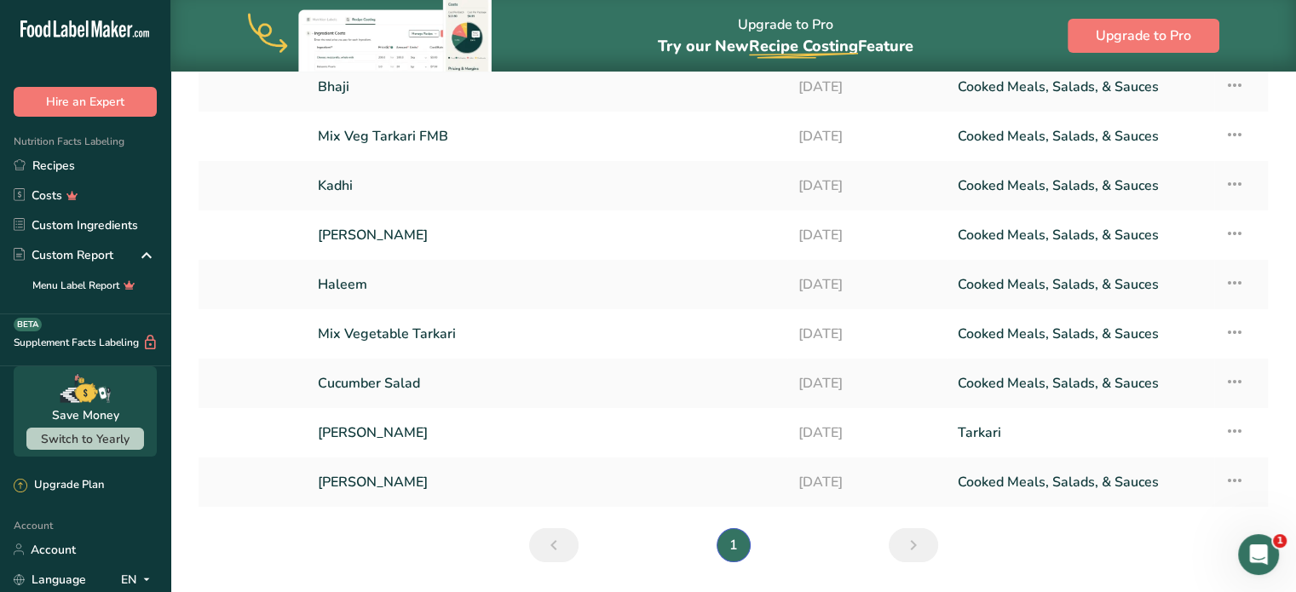
scroll to position [225, 0]
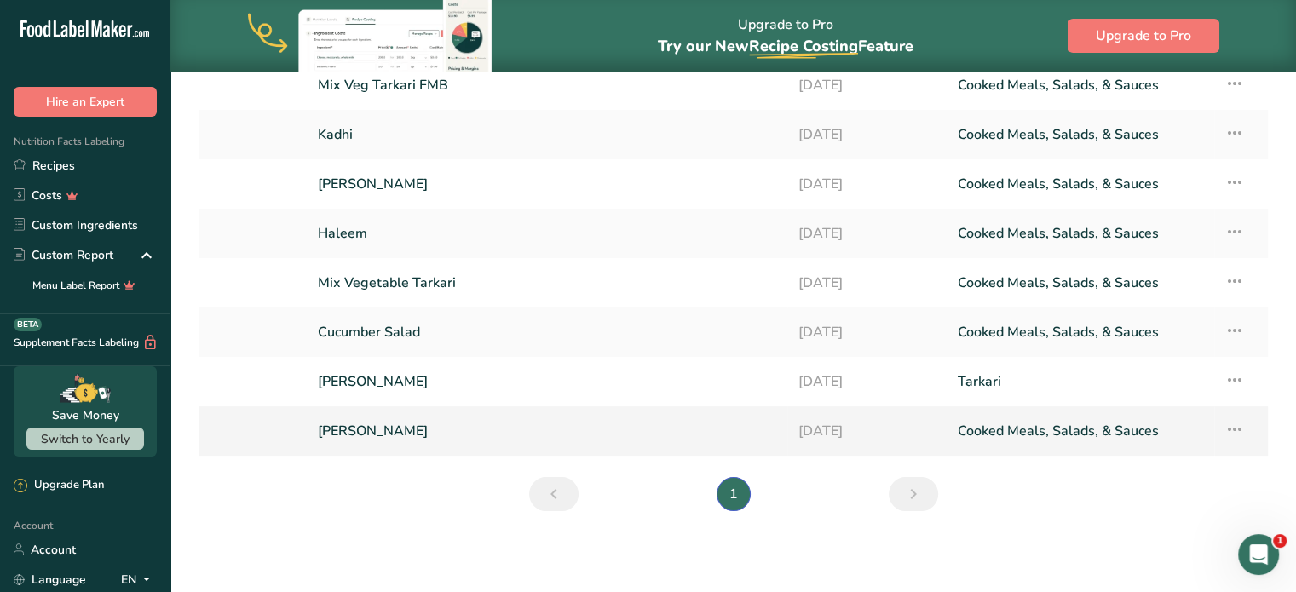
click at [382, 432] on link "[PERSON_NAME]" at bounding box center [547, 431] width 459 height 36
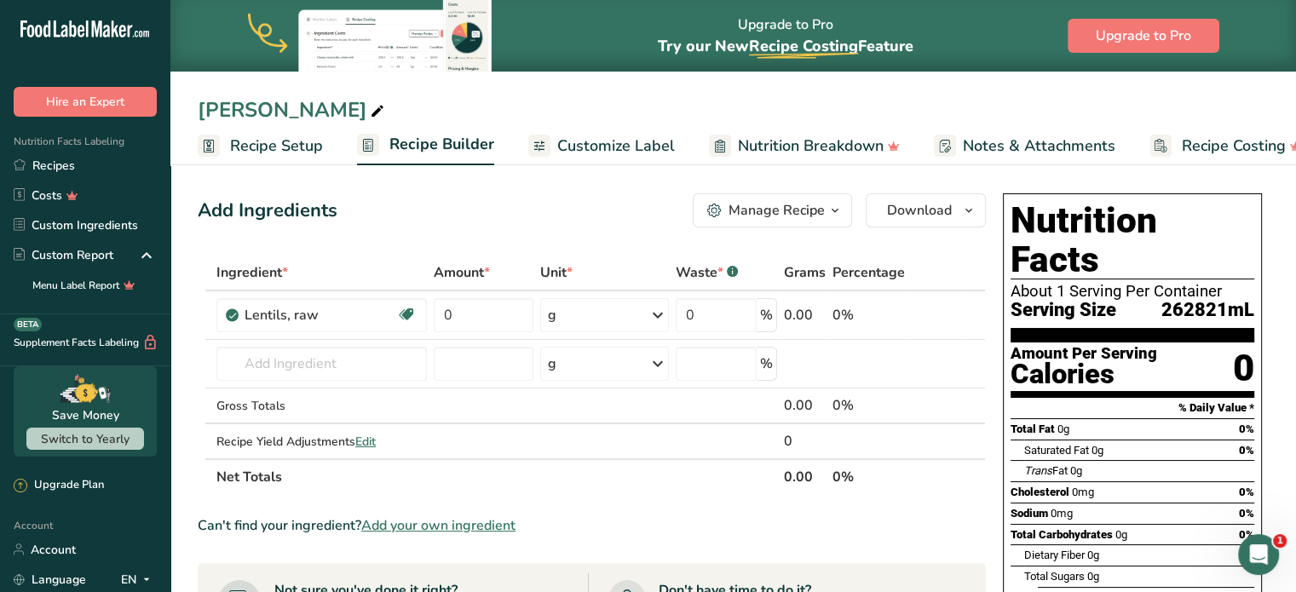
click at [601, 135] on span "Customize Label" at bounding box center [616, 146] width 118 height 23
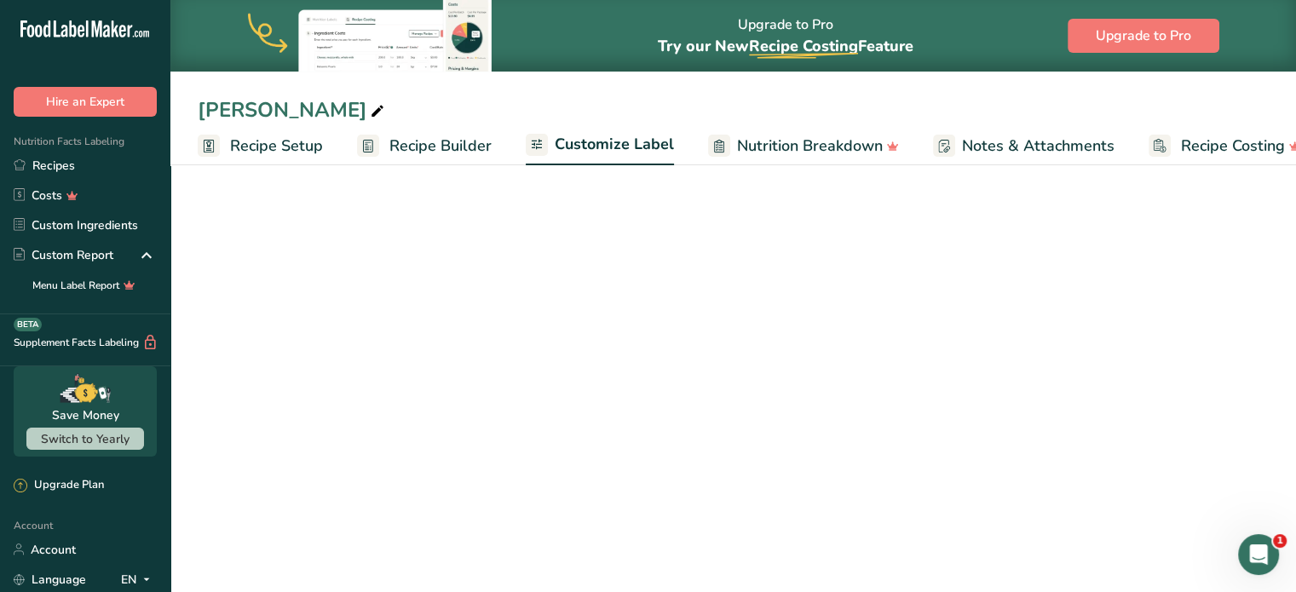
scroll to position [0, 32]
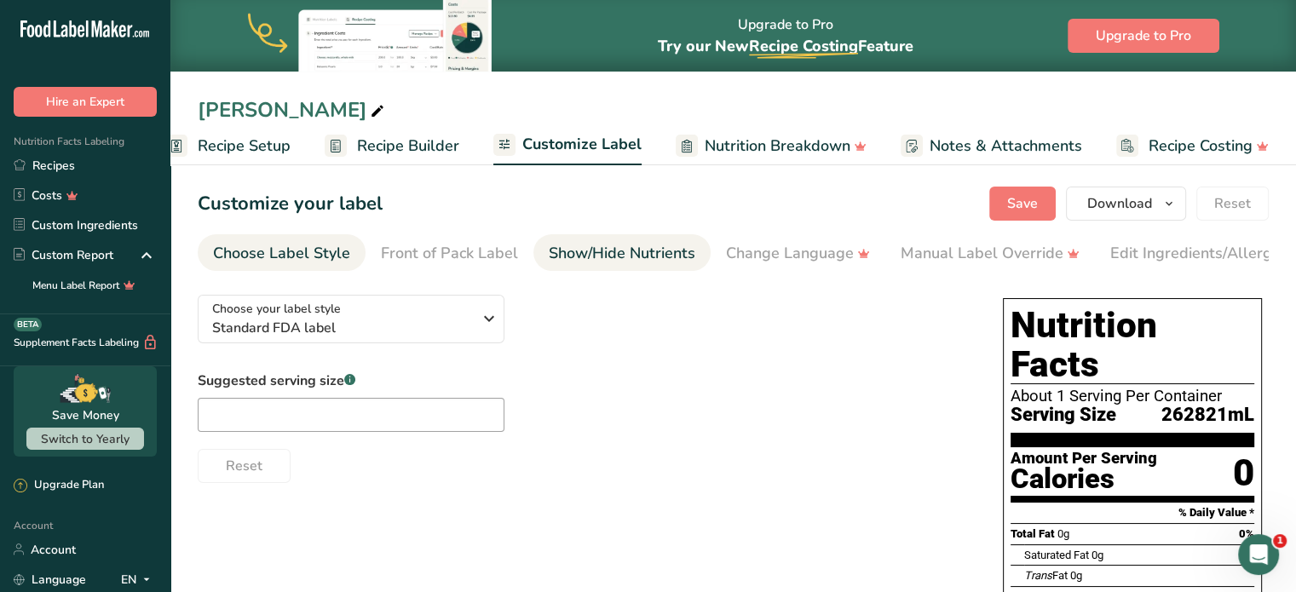
click at [600, 260] on div "Show/Hide Nutrients" at bounding box center [622, 253] width 147 height 23
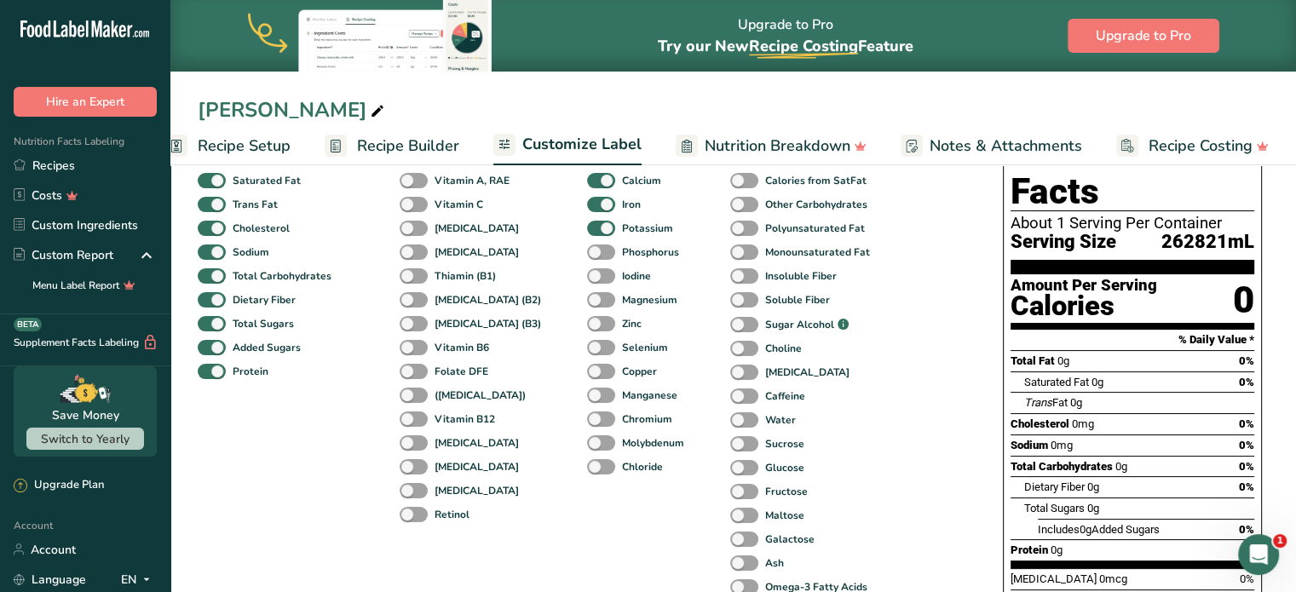
scroll to position [200, 0]
